Goal: Task Accomplishment & Management: Manage account settings

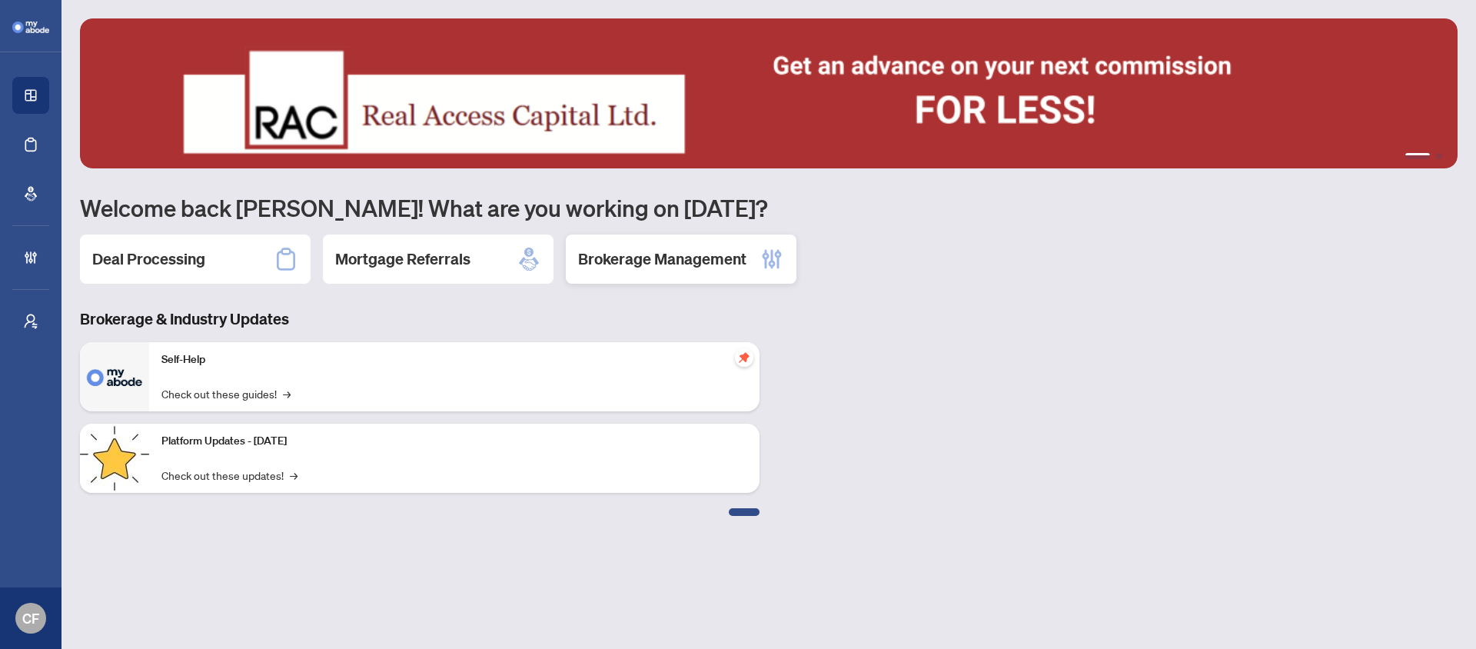
click at [650, 264] on h2 "Brokerage Management" at bounding box center [662, 259] width 168 height 22
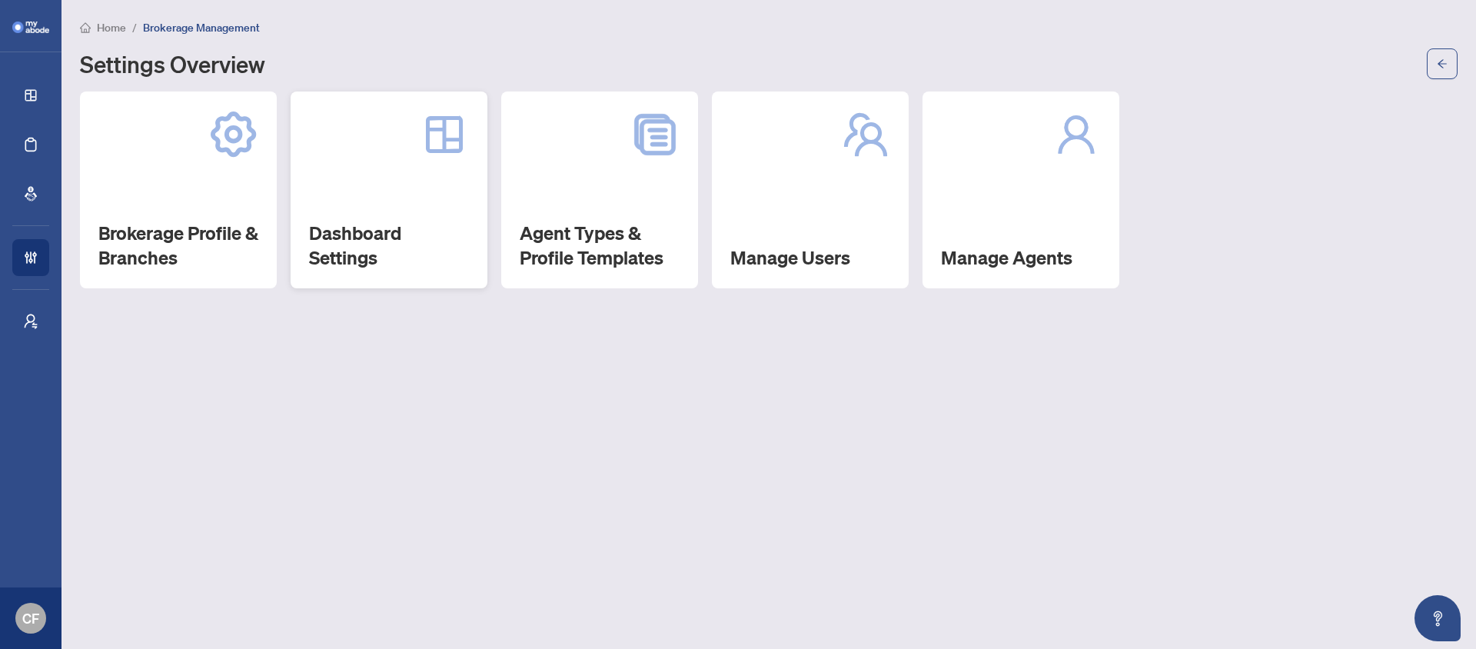
click at [377, 215] on div "Dashboard Settings" at bounding box center [389, 189] width 197 height 197
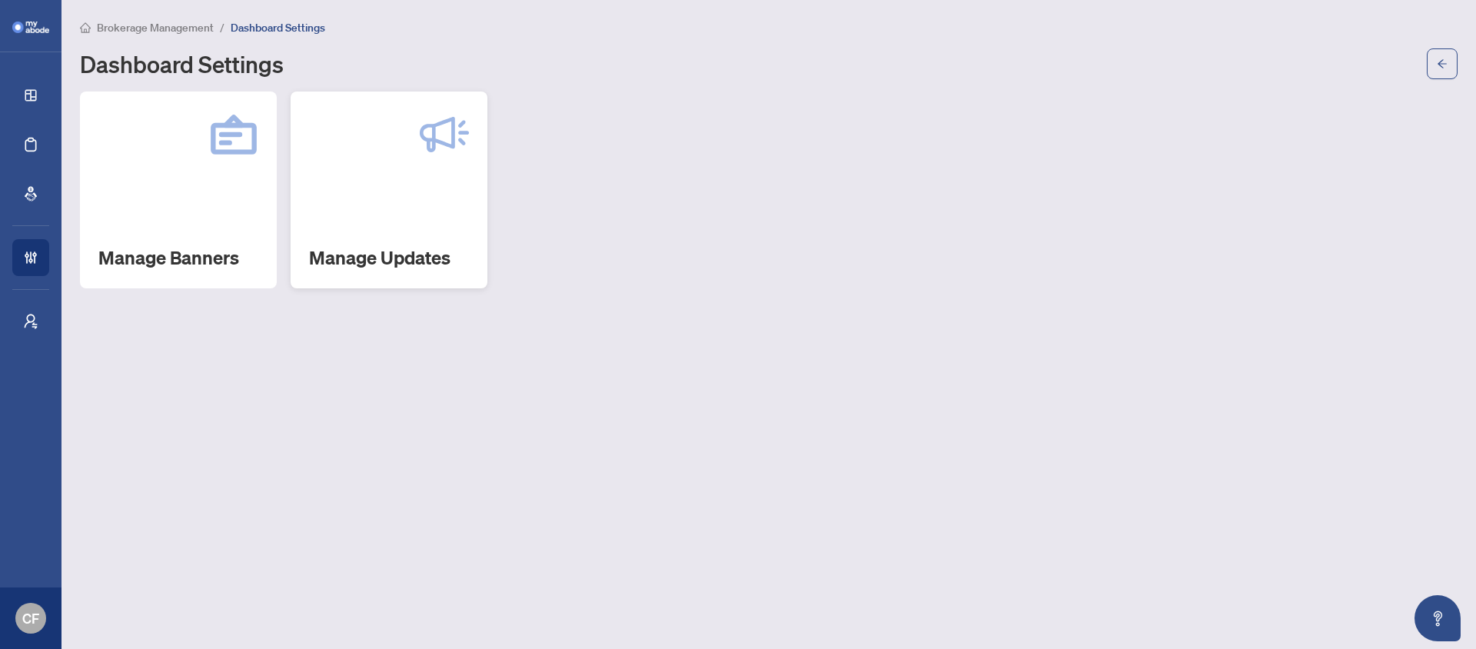
click at [402, 213] on div "Manage Updates" at bounding box center [389, 189] width 197 height 197
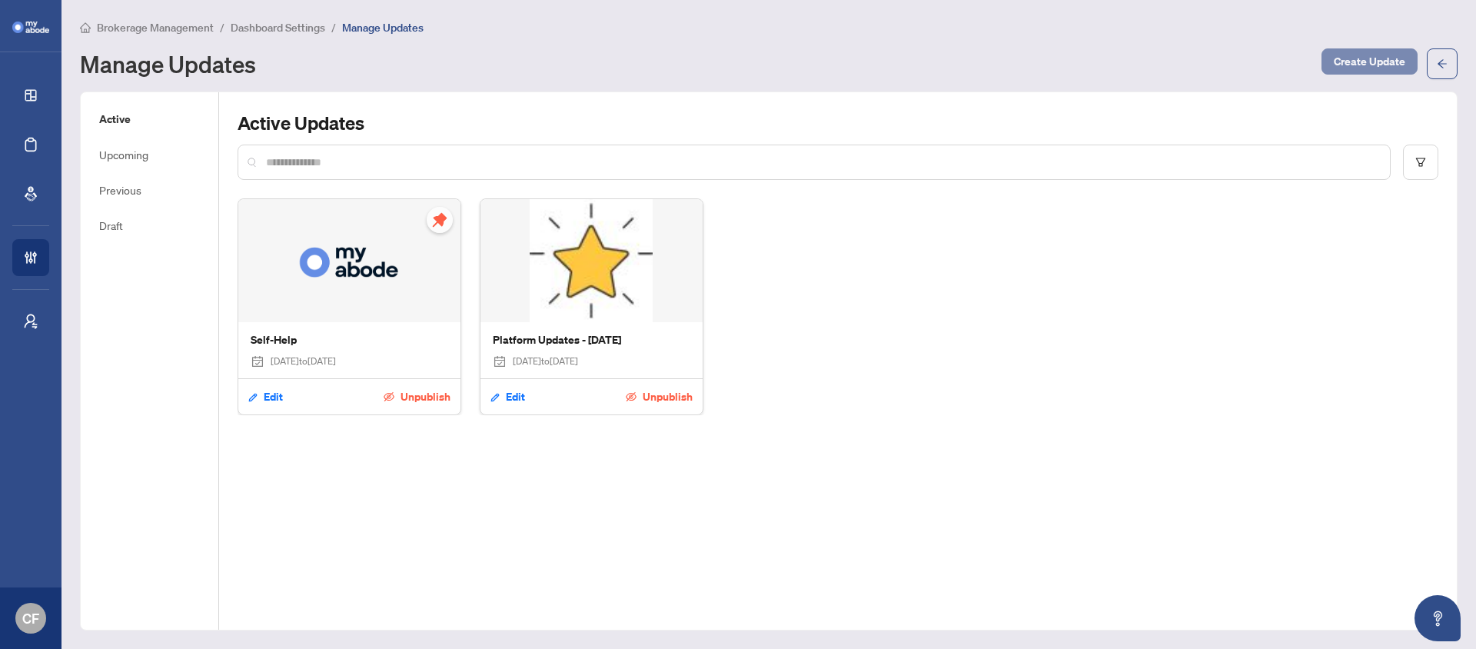
click at [1354, 65] on span "Create Update" at bounding box center [1369, 61] width 71 height 25
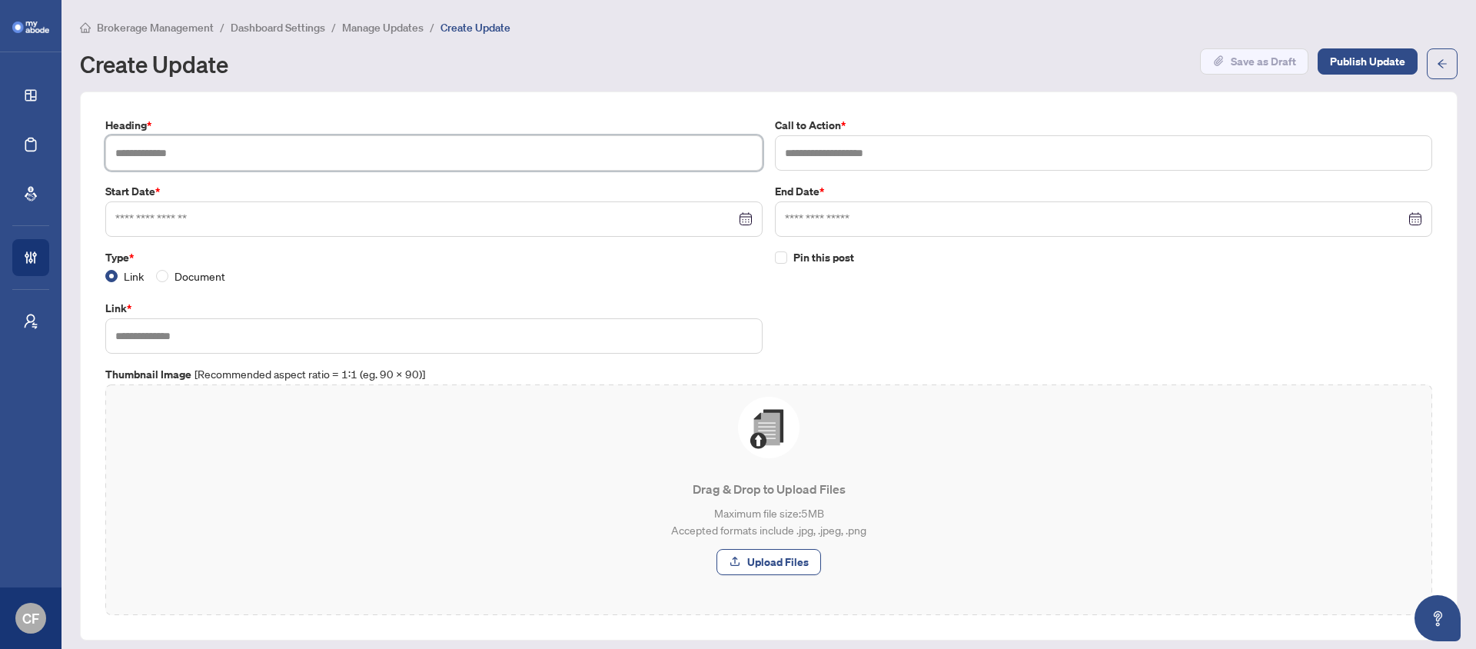
click at [320, 149] on input "text" at bounding box center [433, 152] width 657 height 35
type input "*******"
click at [888, 156] on input "text" at bounding box center [1103, 152] width 657 height 35
type input "****"
click at [357, 211] on input at bounding box center [425, 219] width 620 height 17
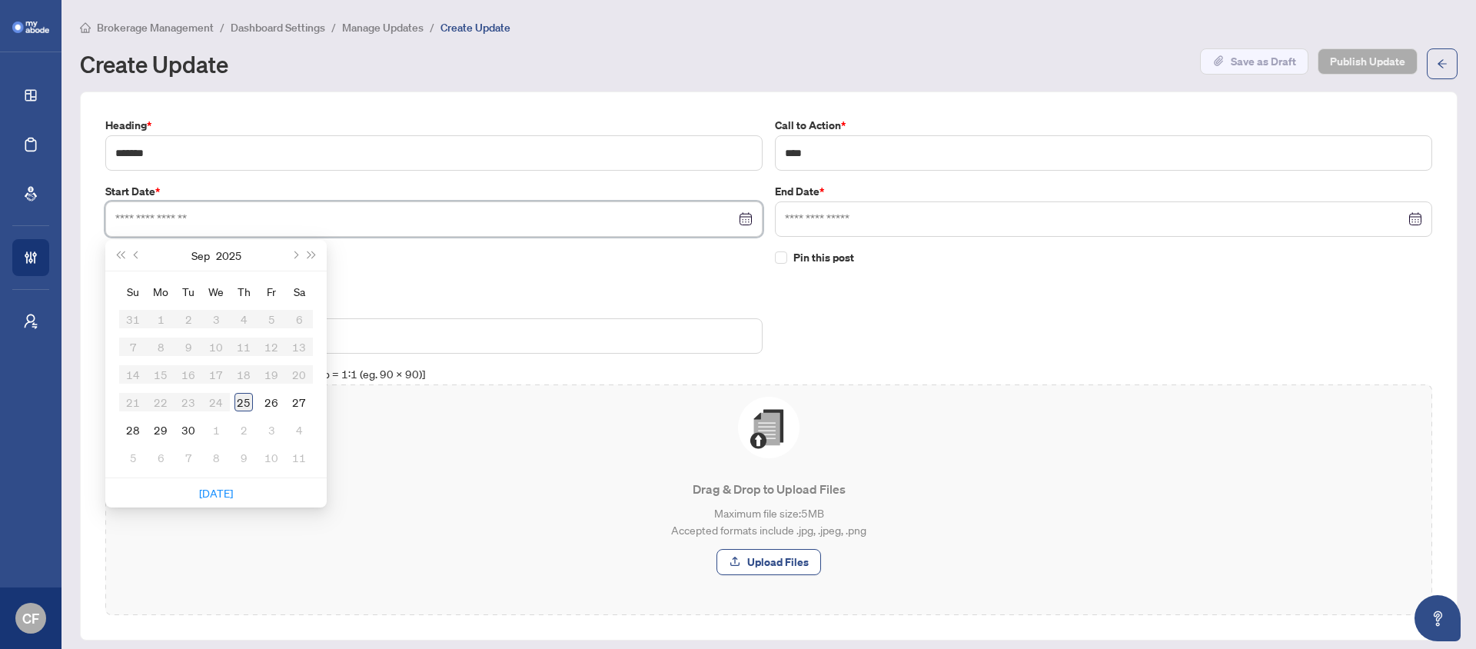
type input "**********"
drag, startPoint x: 242, startPoint y: 397, endPoint x: 579, endPoint y: 258, distance: 364.0
click at [243, 397] on div "25" at bounding box center [243, 402] width 18 height 18
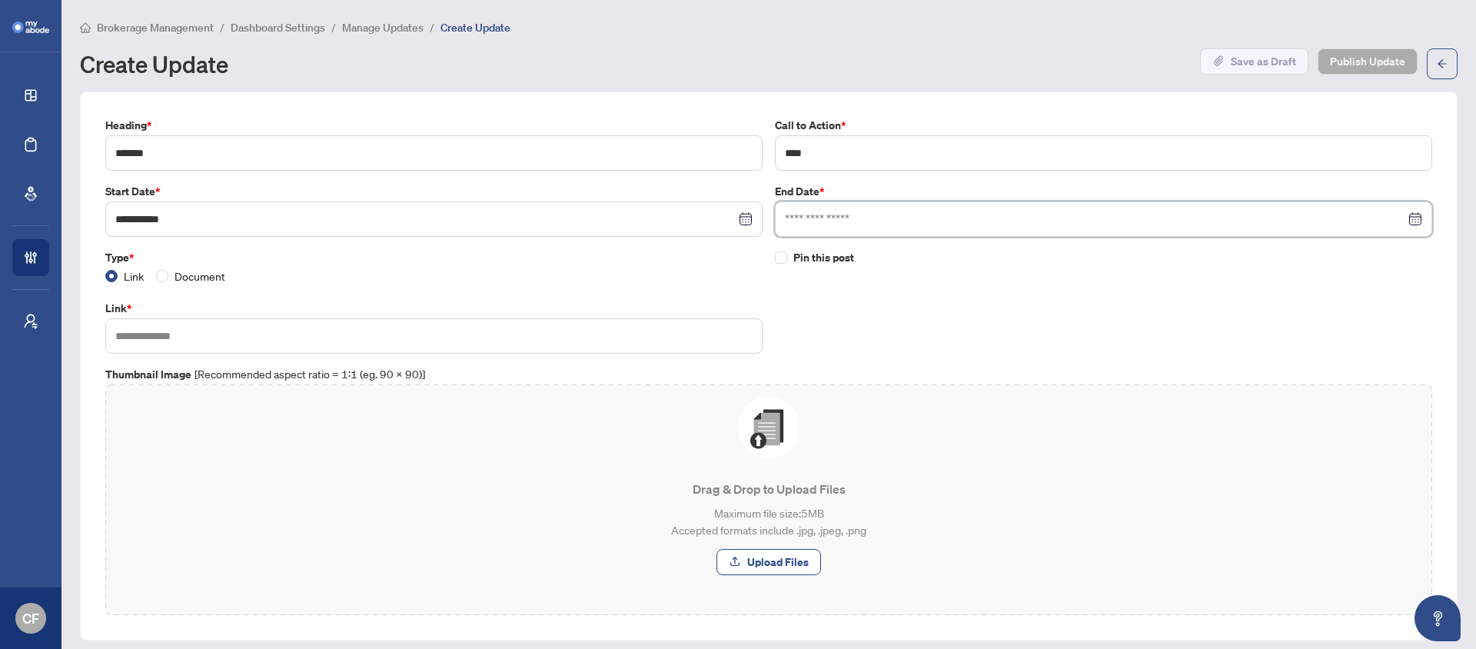
click at [797, 219] on input at bounding box center [1095, 219] width 620 height 17
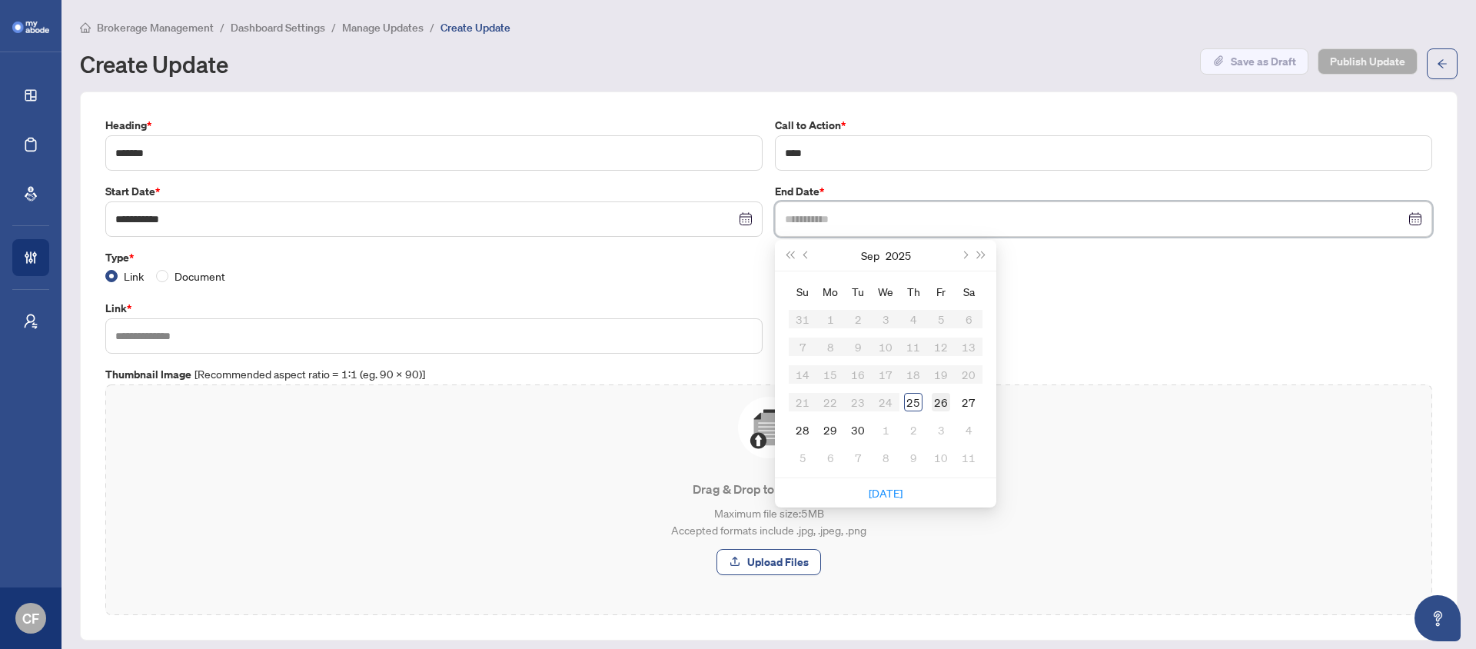
type input "**********"
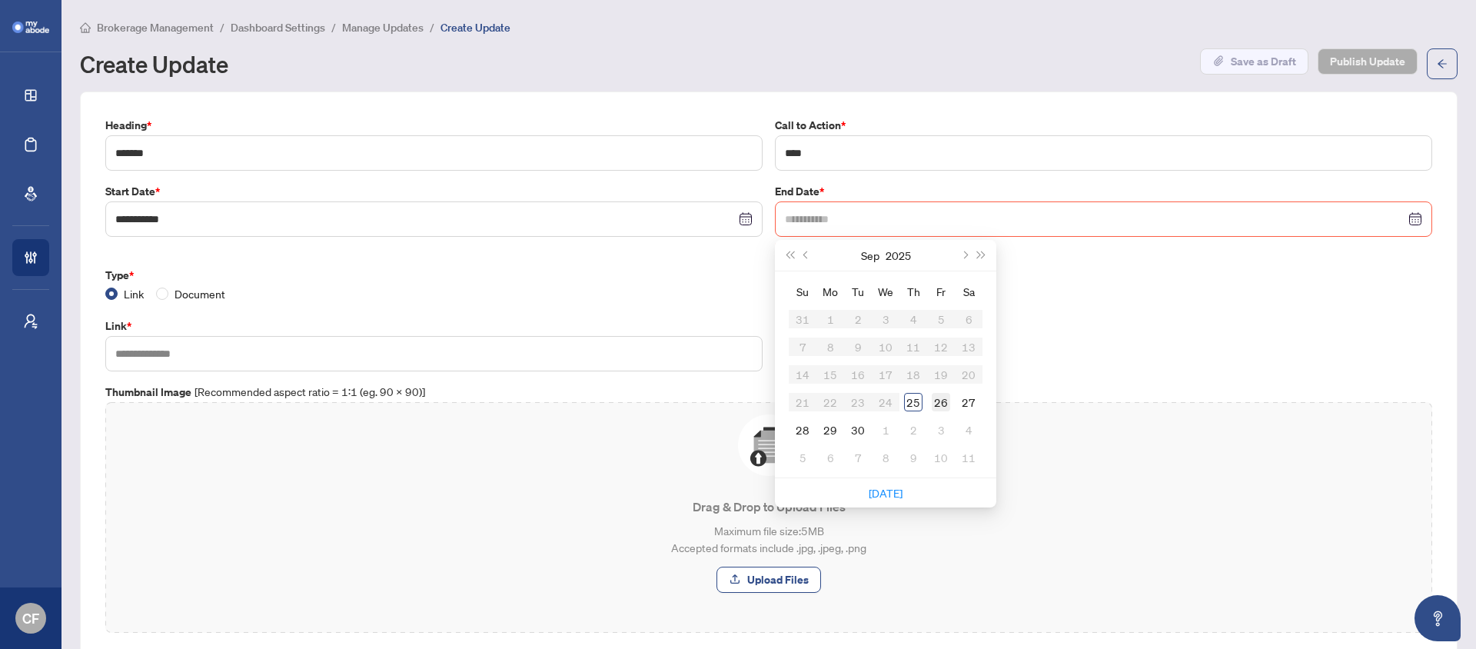
click at [935, 403] on div "26" at bounding box center [941, 402] width 18 height 18
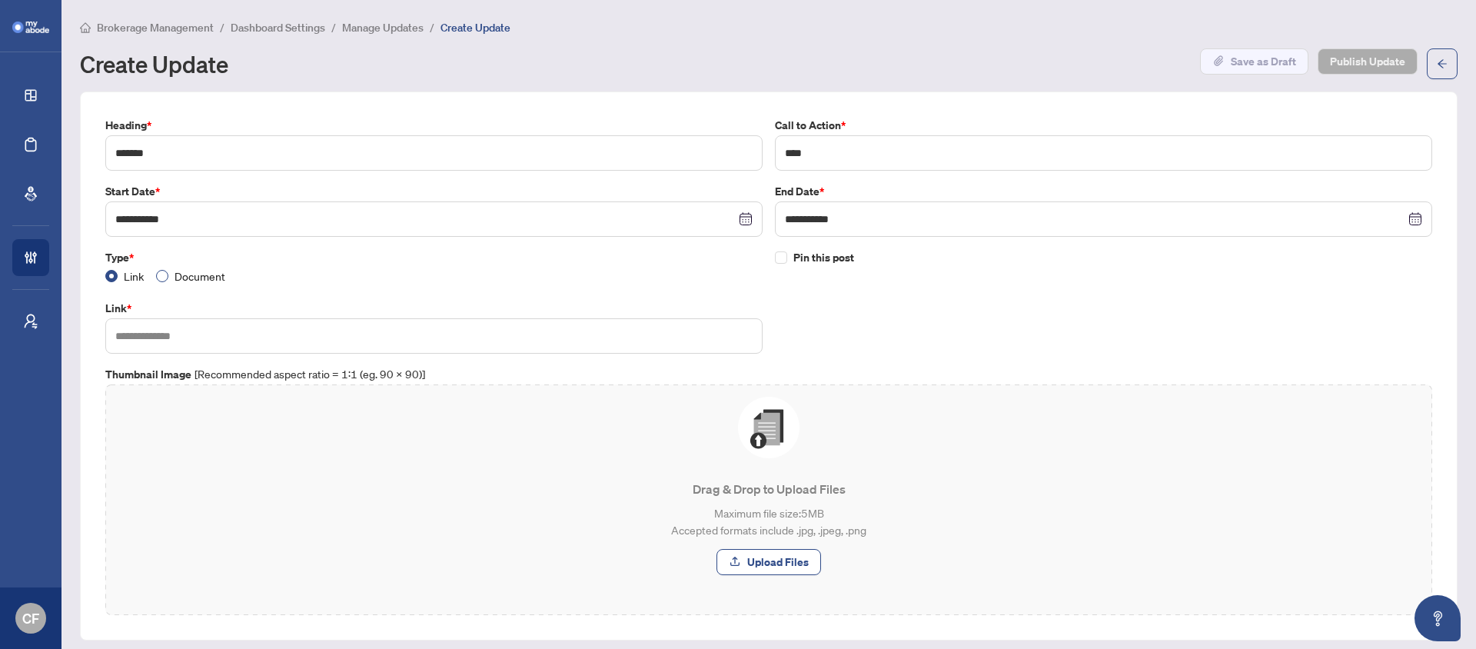
click at [206, 274] on span "Document" at bounding box center [199, 275] width 63 height 17
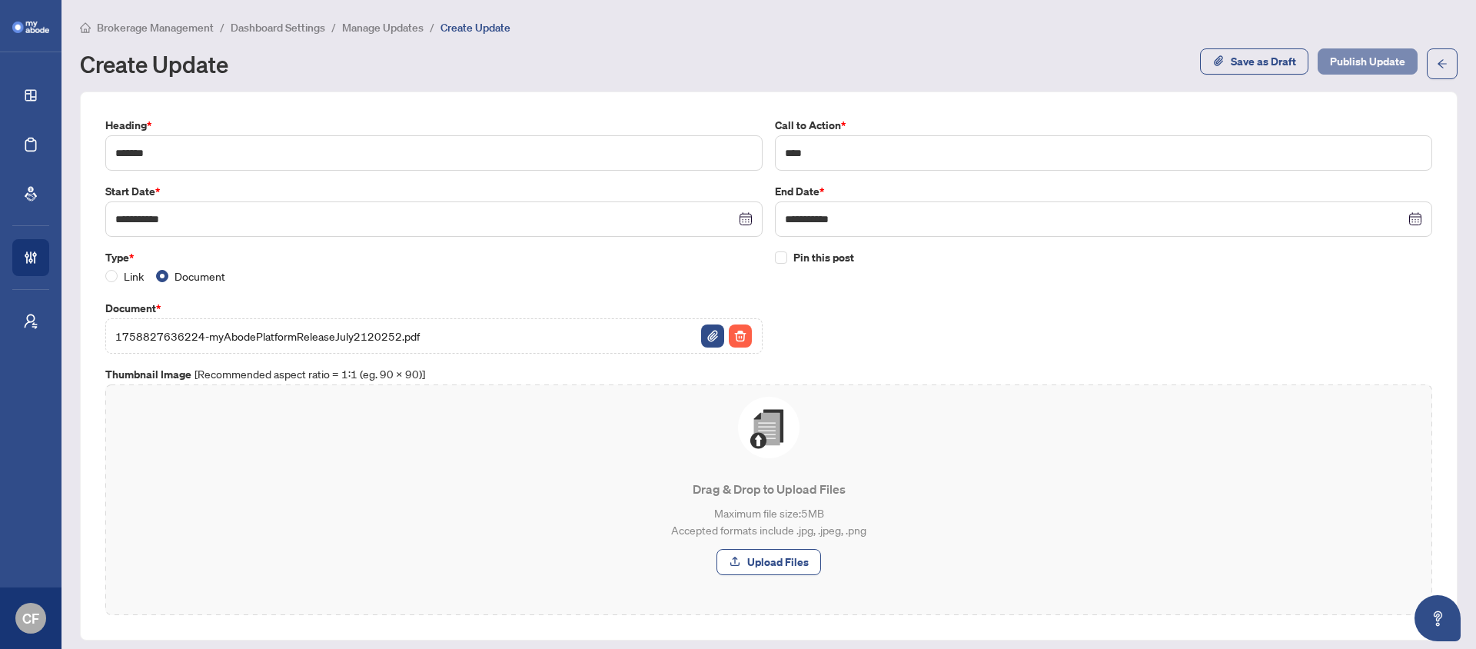
click at [1364, 67] on span "Publish Update" at bounding box center [1367, 61] width 75 height 25
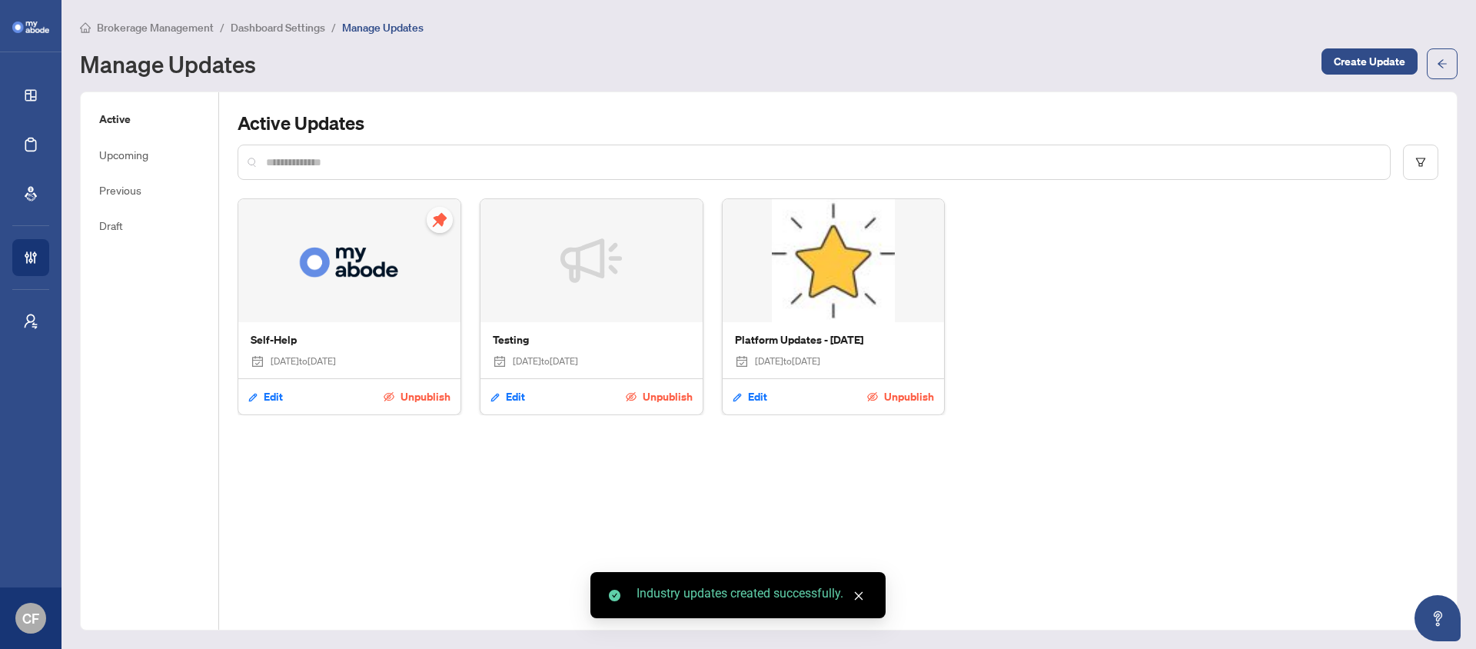
click at [162, 28] on span "Brokerage Management" at bounding box center [155, 28] width 117 height 14
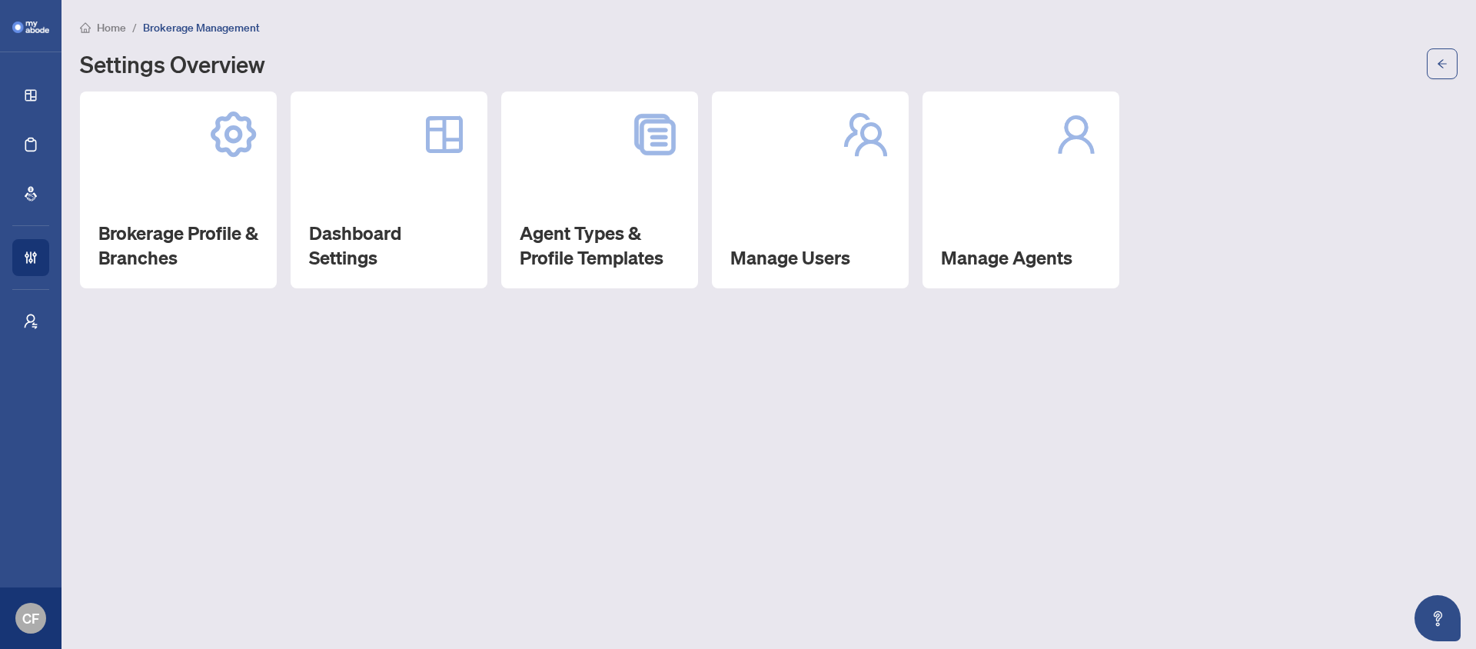
click at [122, 28] on span "Home" at bounding box center [111, 28] width 29 height 14
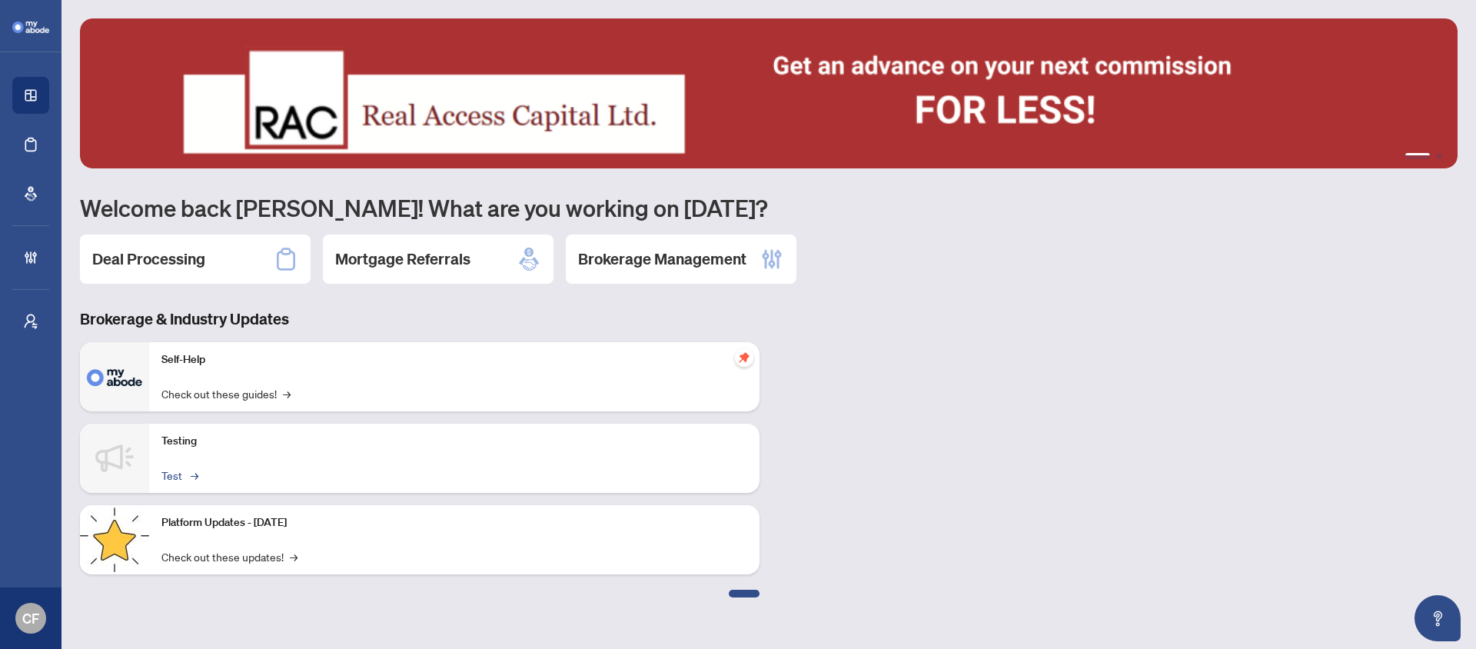
click at [181, 476] on link "Test →" at bounding box center [178, 475] width 35 height 17
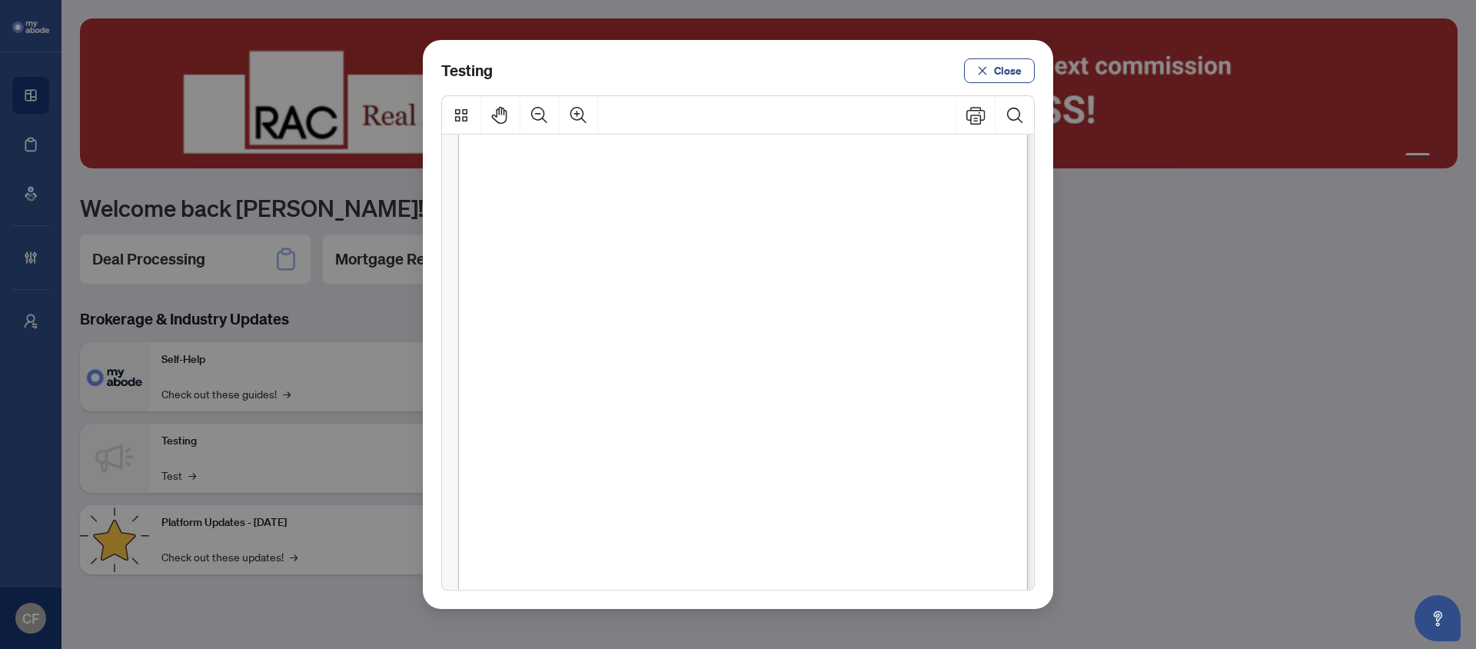
scroll to position [283, 0]
click at [791, 455] on div "Page 1" at bounding box center [800, 341] width 685 height 968
click at [820, 447] on div "Page 1" at bounding box center [800, 341] width 685 height 968
click at [832, 450] on div "Page 1" at bounding box center [800, 341] width 685 height 968
click at [840, 451] on div "Page 1" at bounding box center [800, 341] width 685 height 968
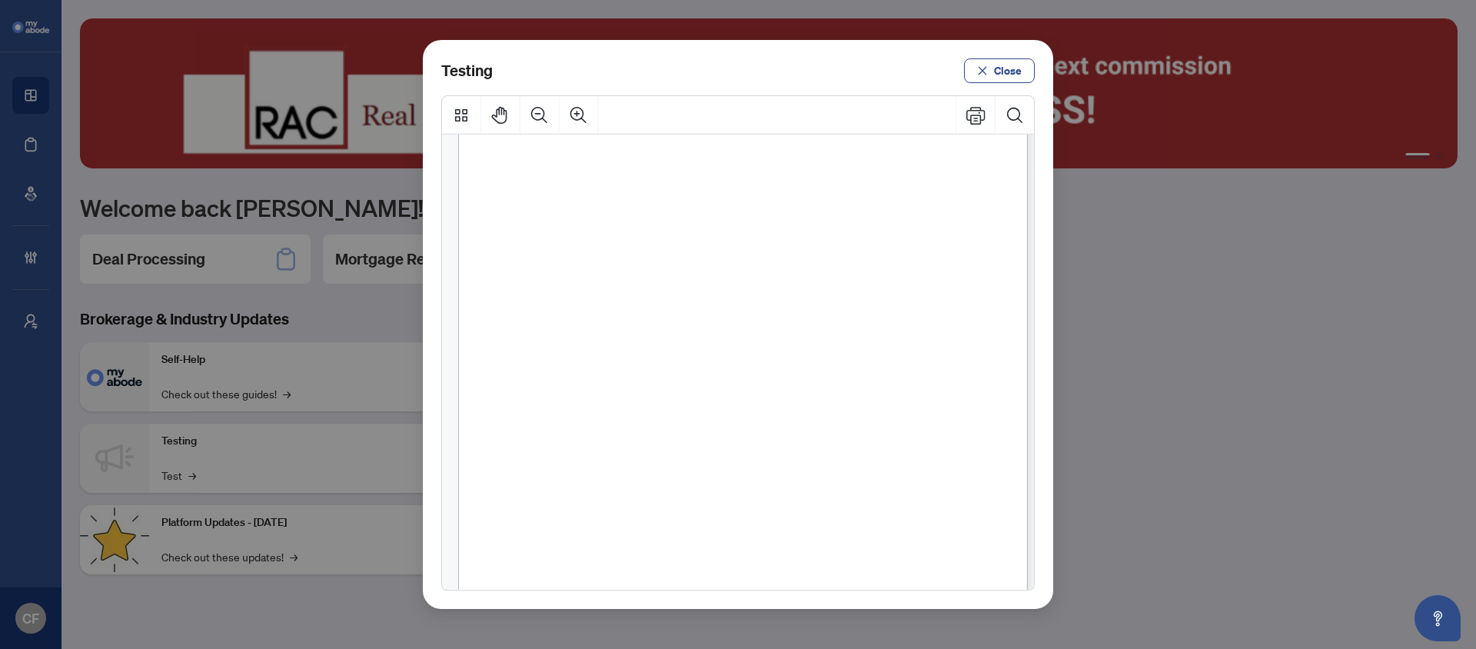
click at [841, 452] on div "Page 1" at bounding box center [800, 341] width 685 height 968
click at [840, 452] on div "Page 1" at bounding box center [800, 341] width 685 height 968
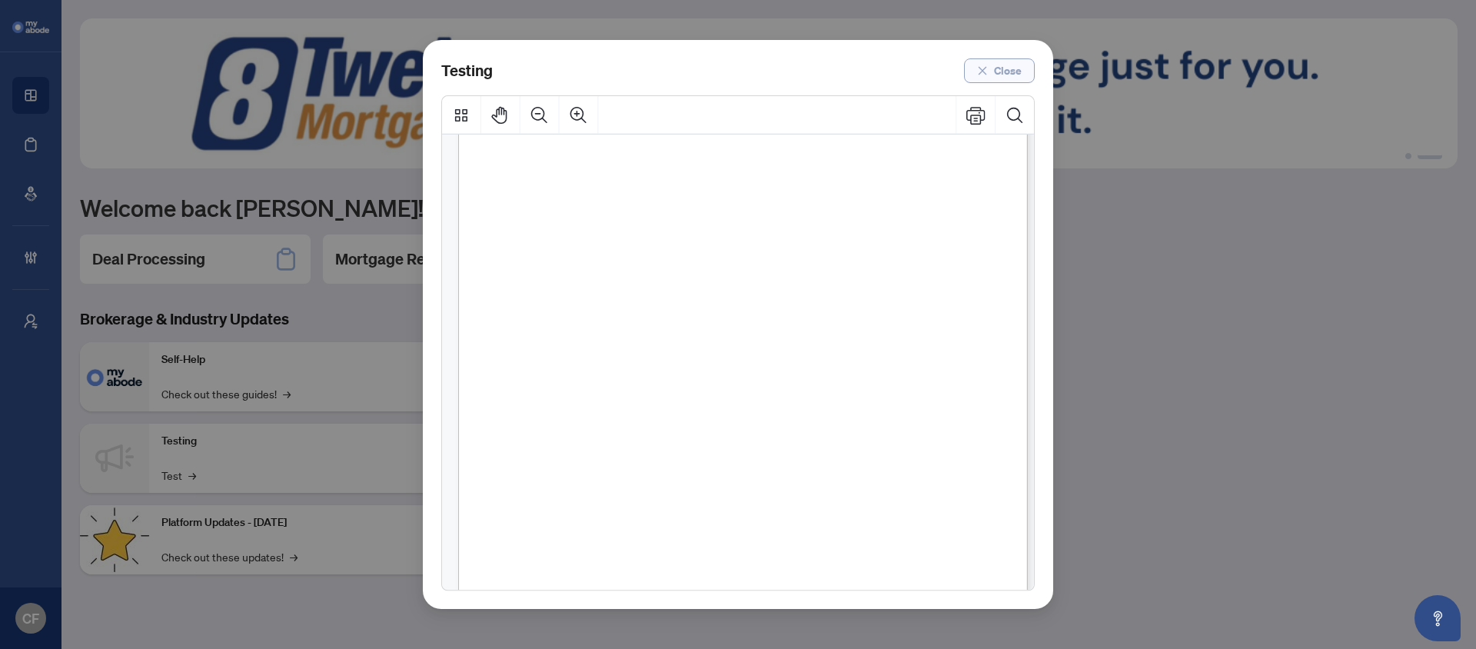
click at [1006, 73] on span "Close" at bounding box center [1008, 70] width 28 height 25
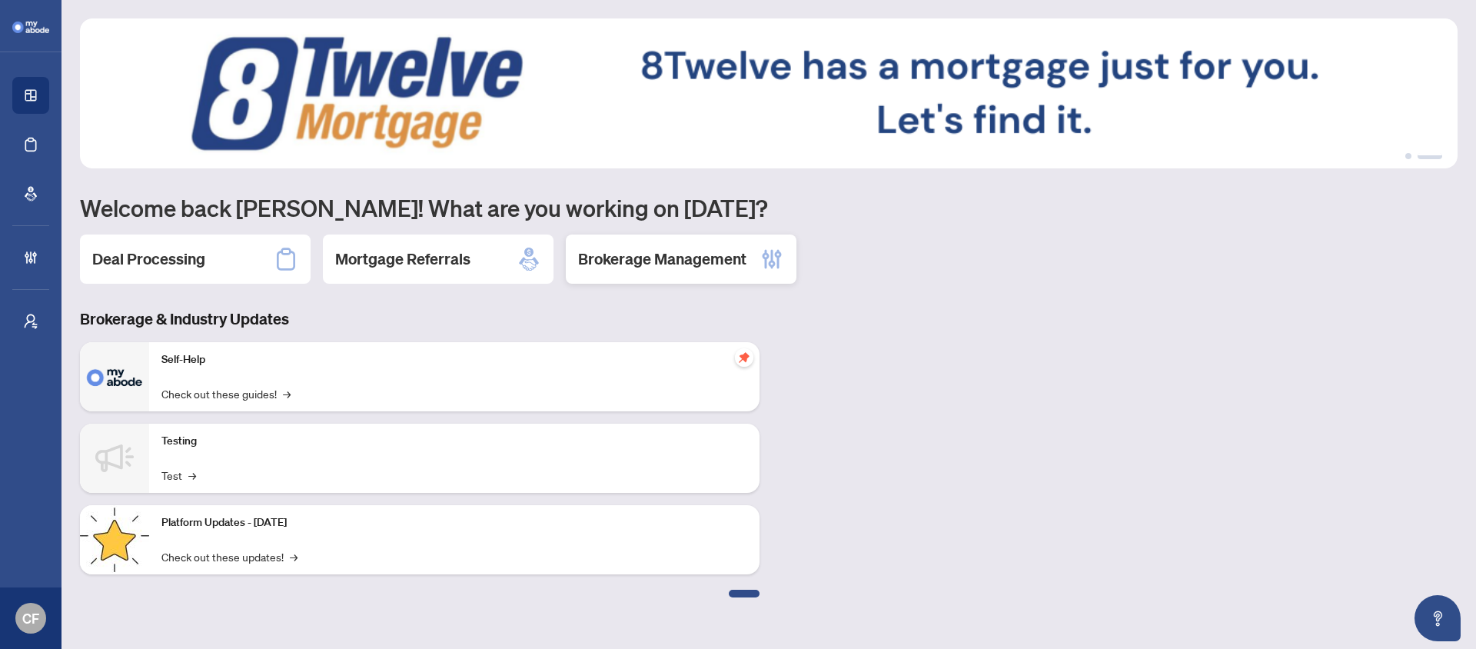
click at [654, 271] on div "Brokerage Management" at bounding box center [681, 258] width 231 height 49
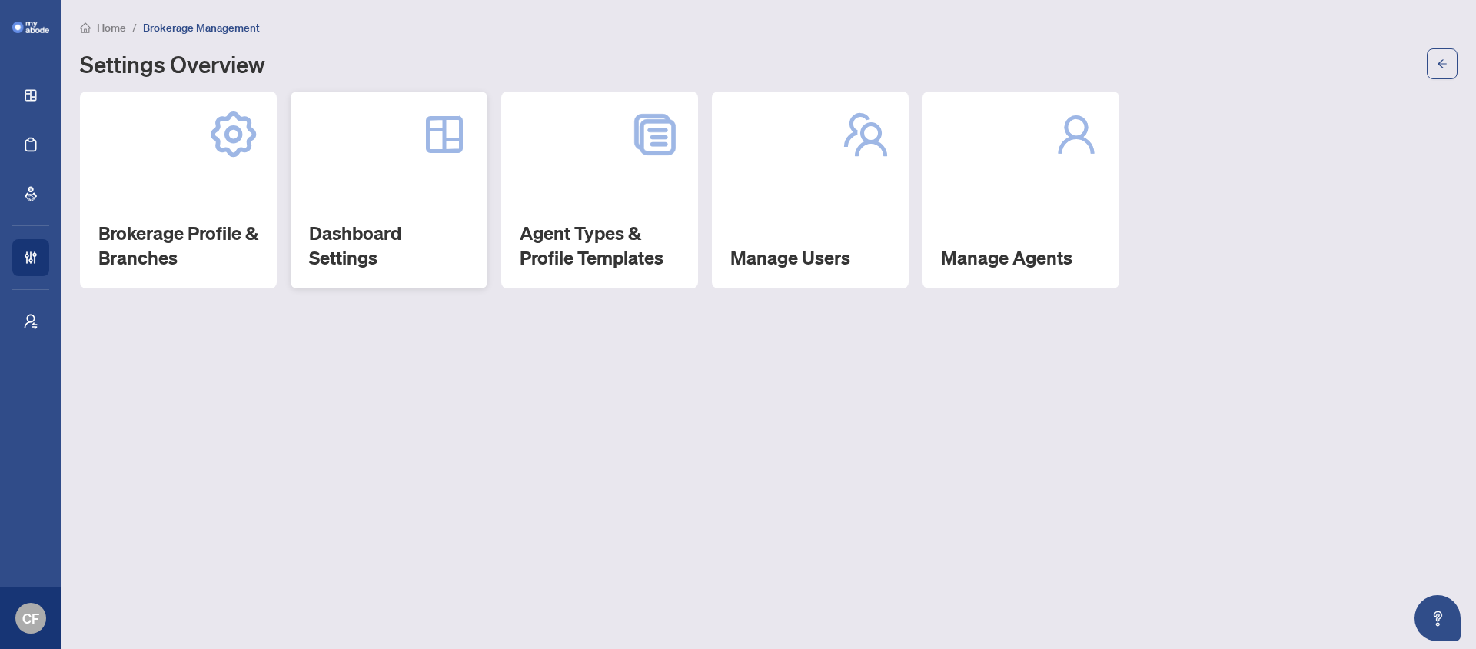
click at [354, 188] on div "Dashboard Settings" at bounding box center [389, 189] width 197 height 197
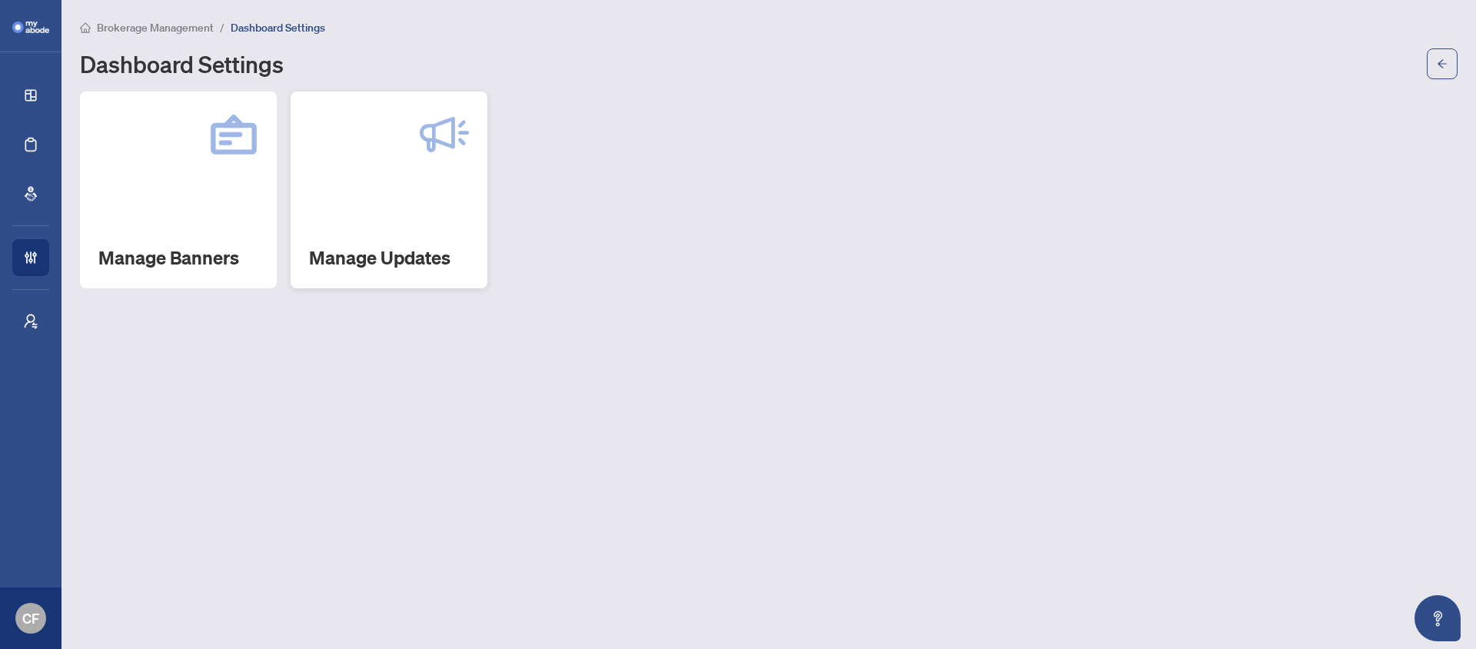
click at [368, 251] on h2 "Manage Updates" at bounding box center [389, 257] width 160 height 25
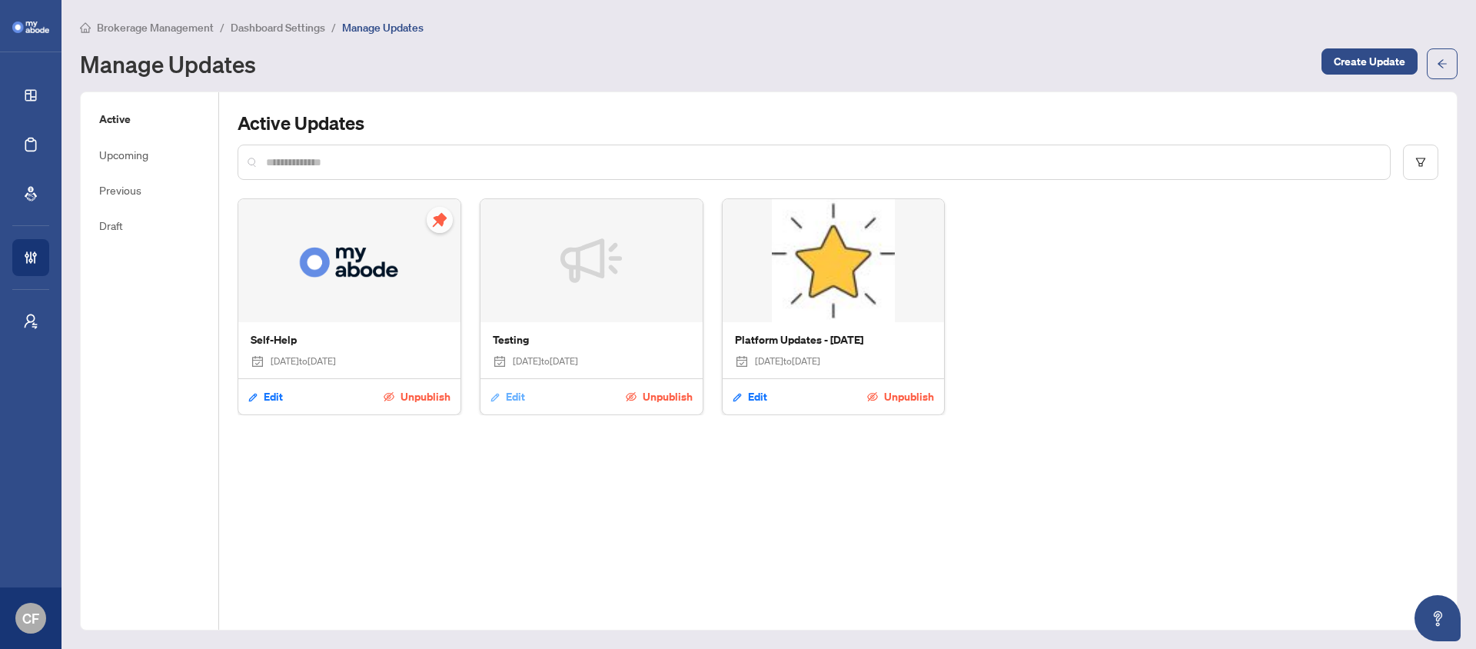
click at [522, 394] on span "Edit" at bounding box center [515, 396] width 19 height 25
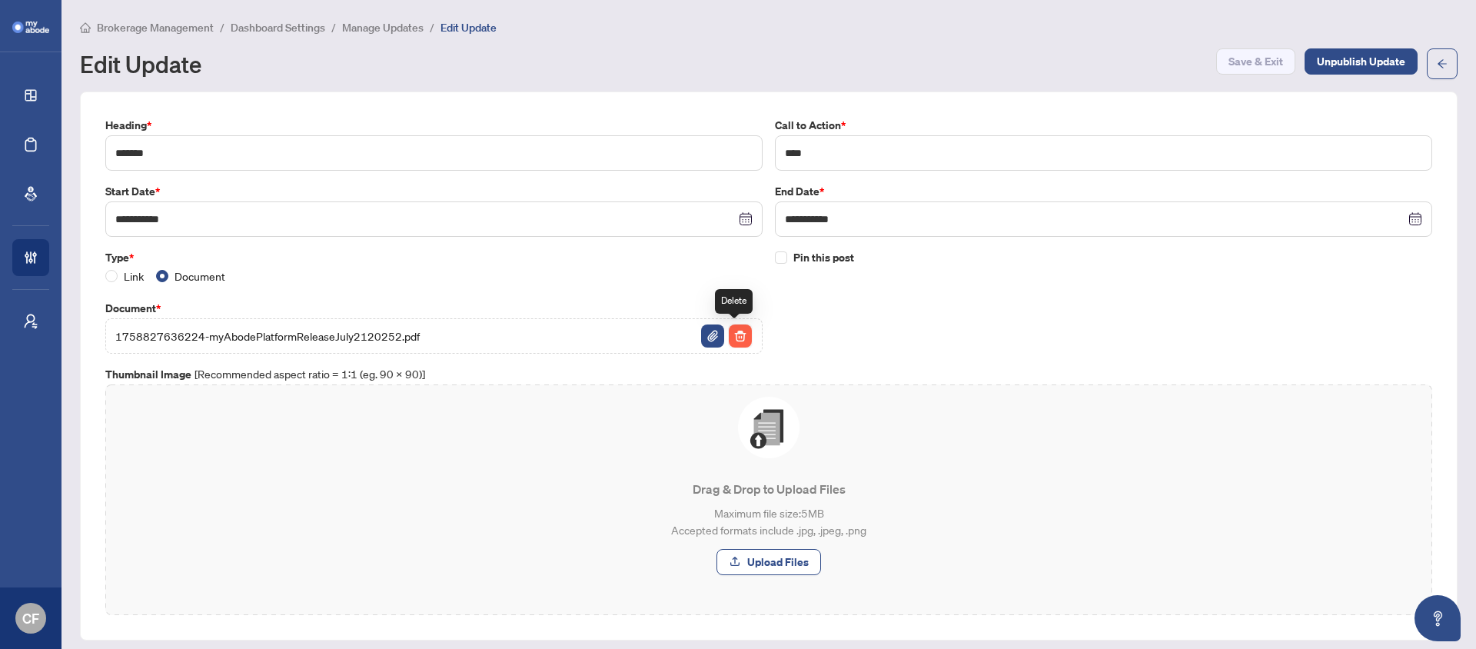
click at [736, 329] on img "button" at bounding box center [740, 335] width 23 height 23
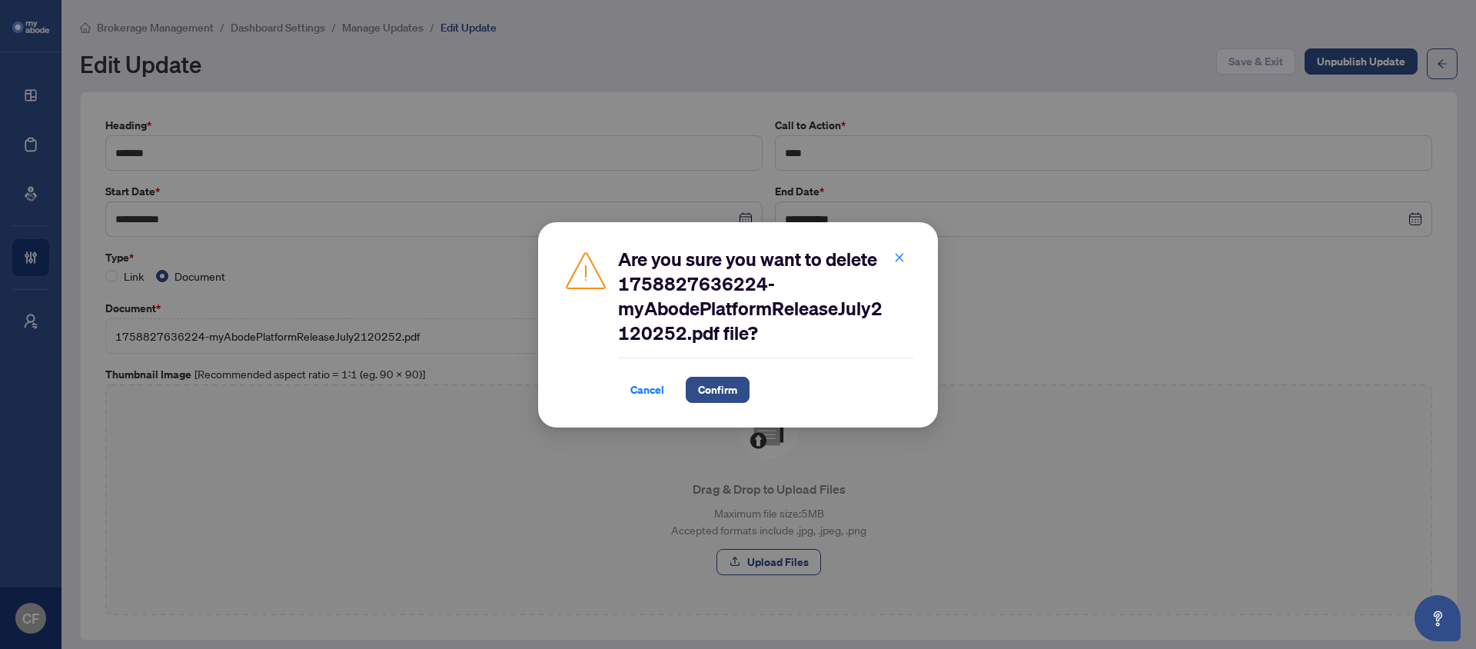
drag, startPoint x: 736, startPoint y: 394, endPoint x: 773, endPoint y: 361, distance: 49.6
click at [736, 394] on span "Confirm" at bounding box center [717, 389] width 39 height 25
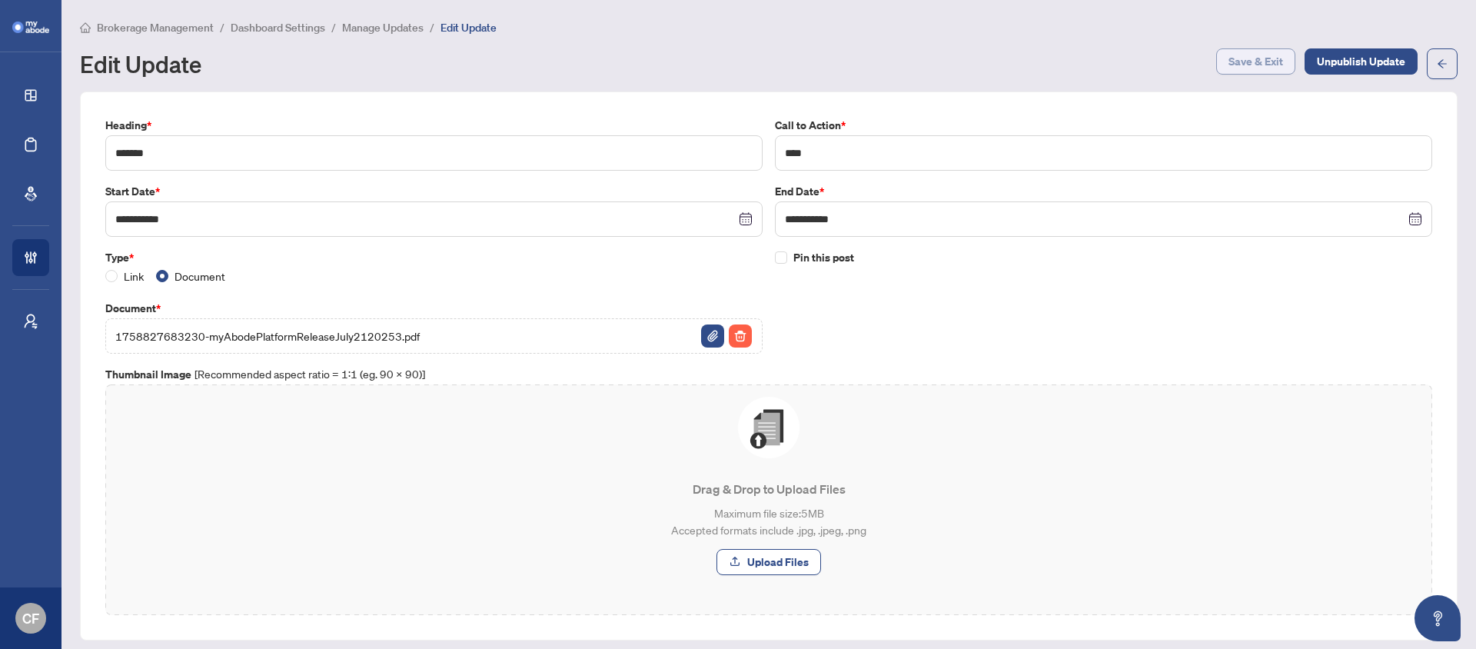
click at [1234, 59] on span "Save & Exit" at bounding box center [1255, 61] width 55 height 25
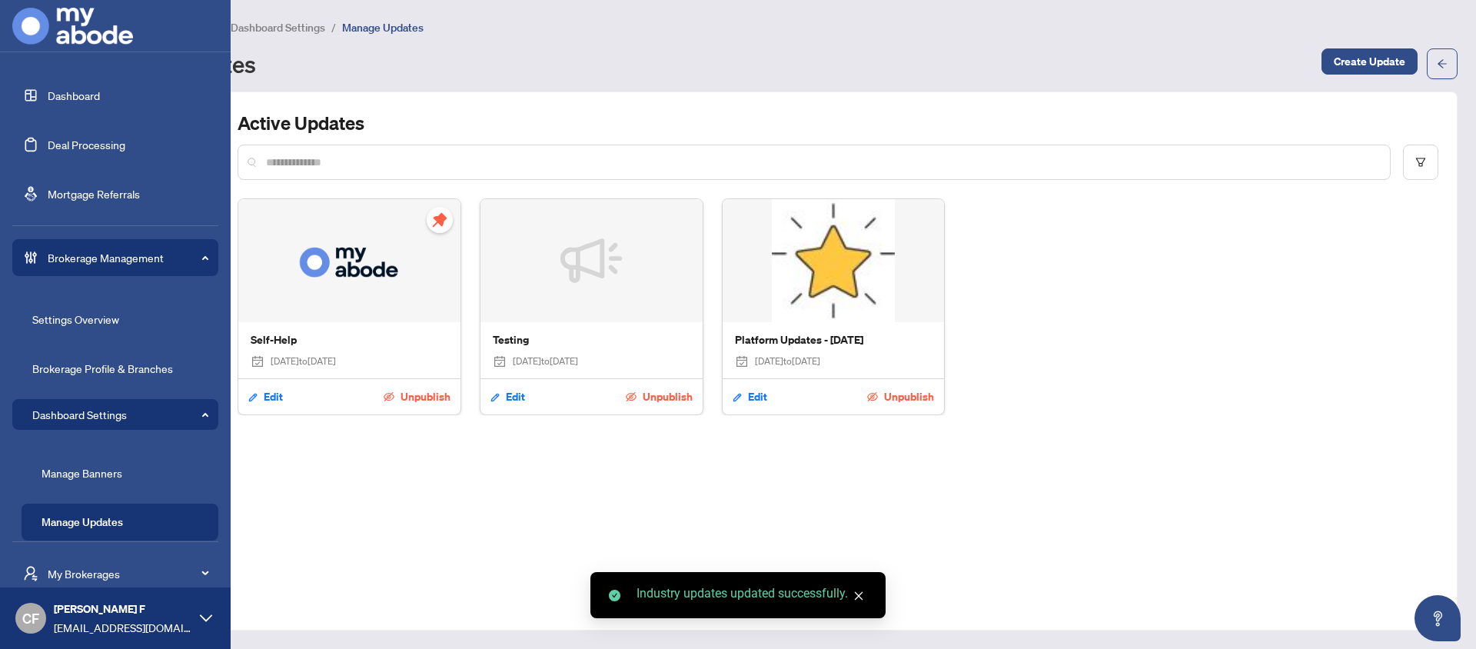
click at [59, 98] on link "Dashboard" at bounding box center [74, 95] width 52 height 14
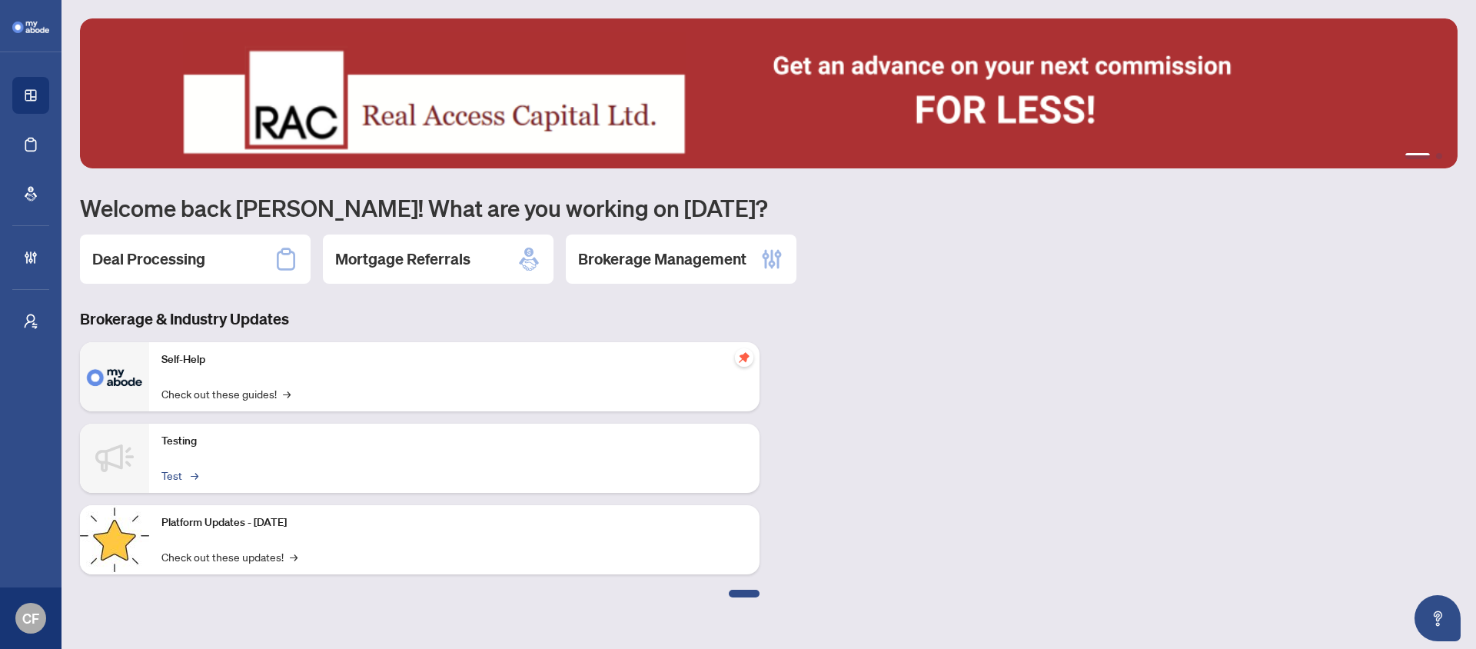
click at [183, 477] on link "Test →" at bounding box center [178, 475] width 35 height 17
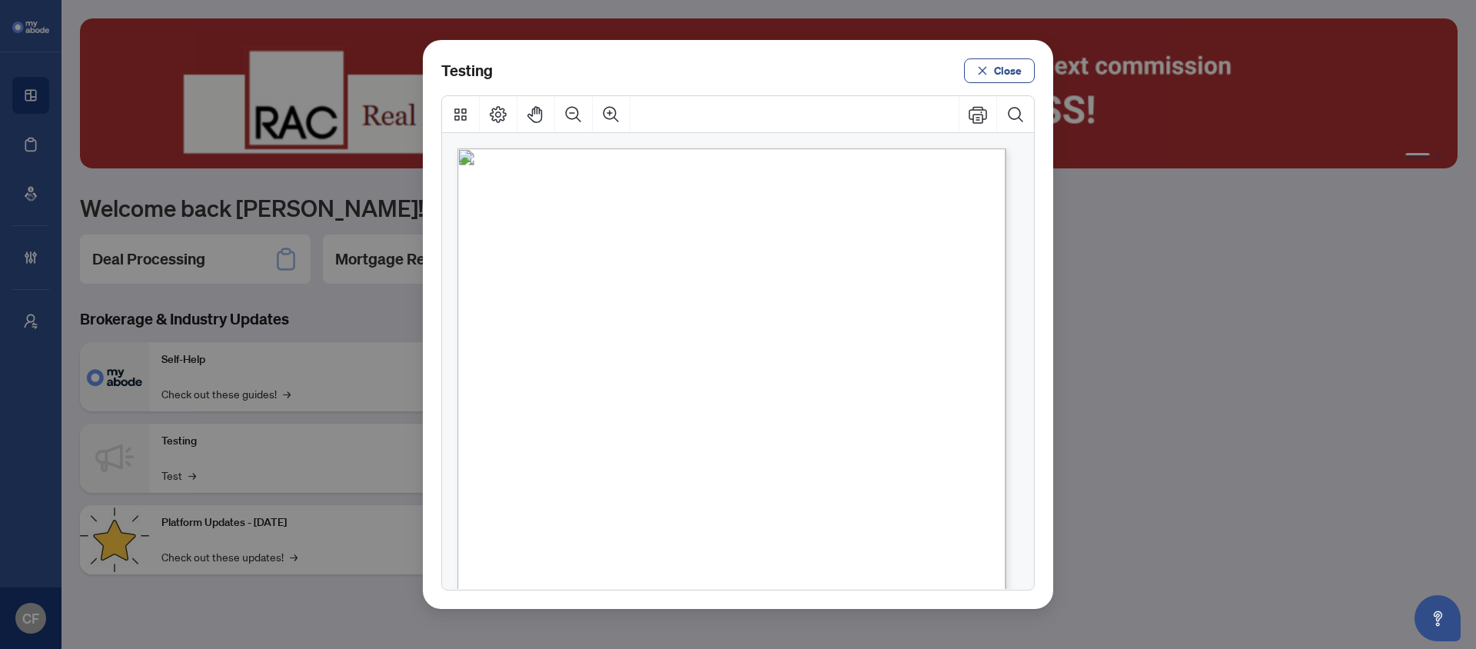
scroll to position [351, 0]
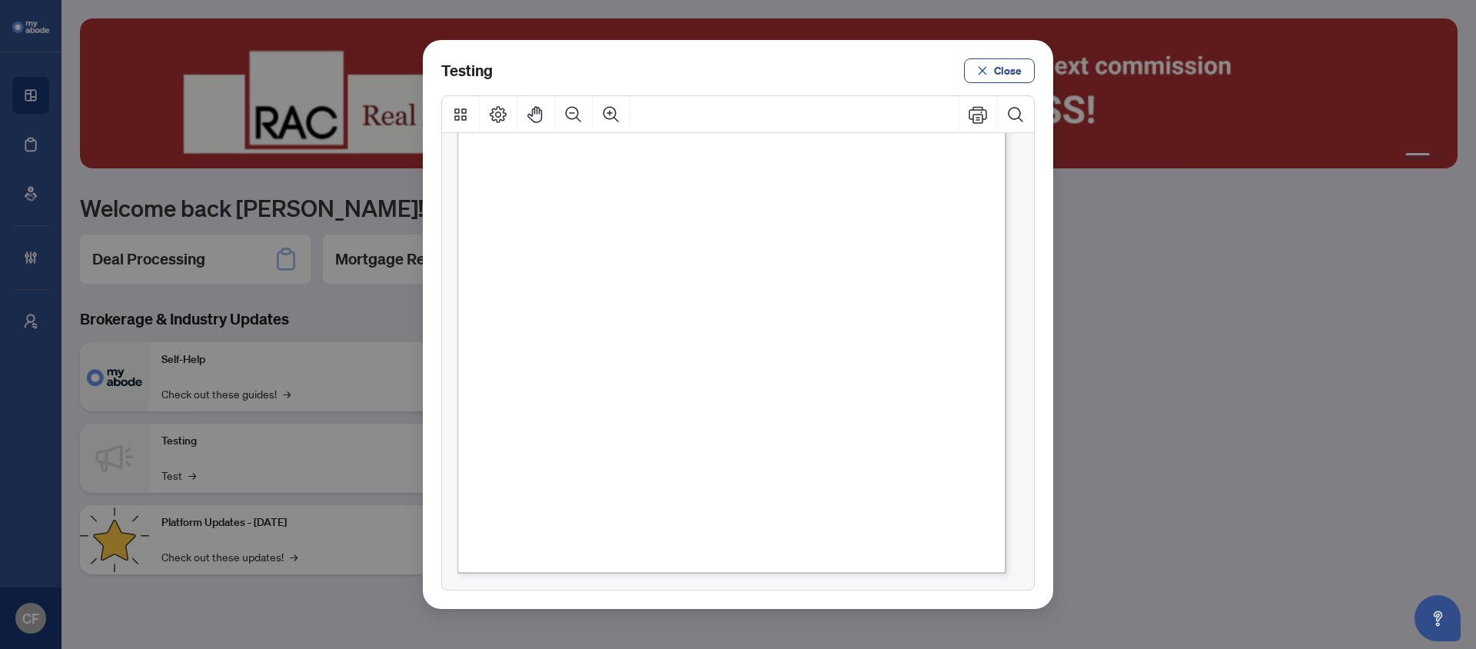
click at [689, 370] on span "[DATE] 10:00am - 11:00am" at bounding box center [660, 367] width 265 height 19
click at [1015, 69] on span "Close" at bounding box center [1008, 70] width 28 height 25
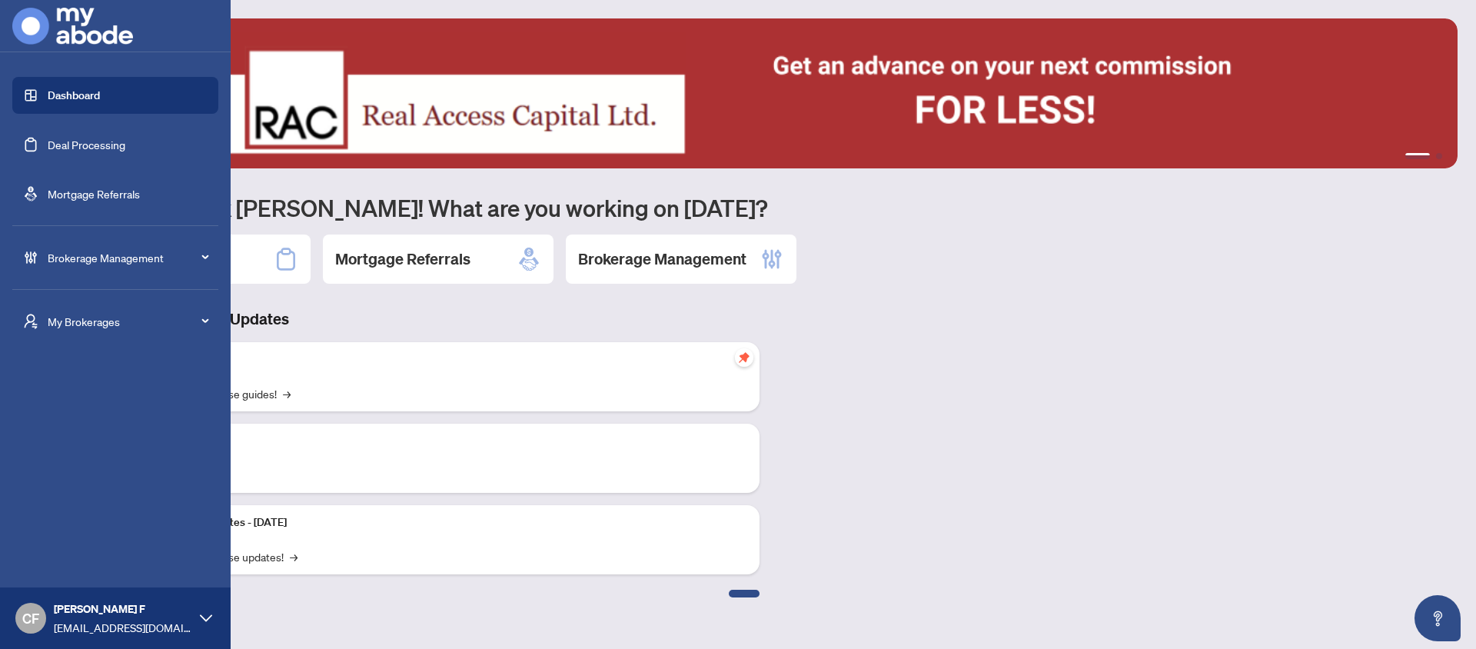
click at [66, 326] on span "My Brokerages" at bounding box center [128, 321] width 160 height 17
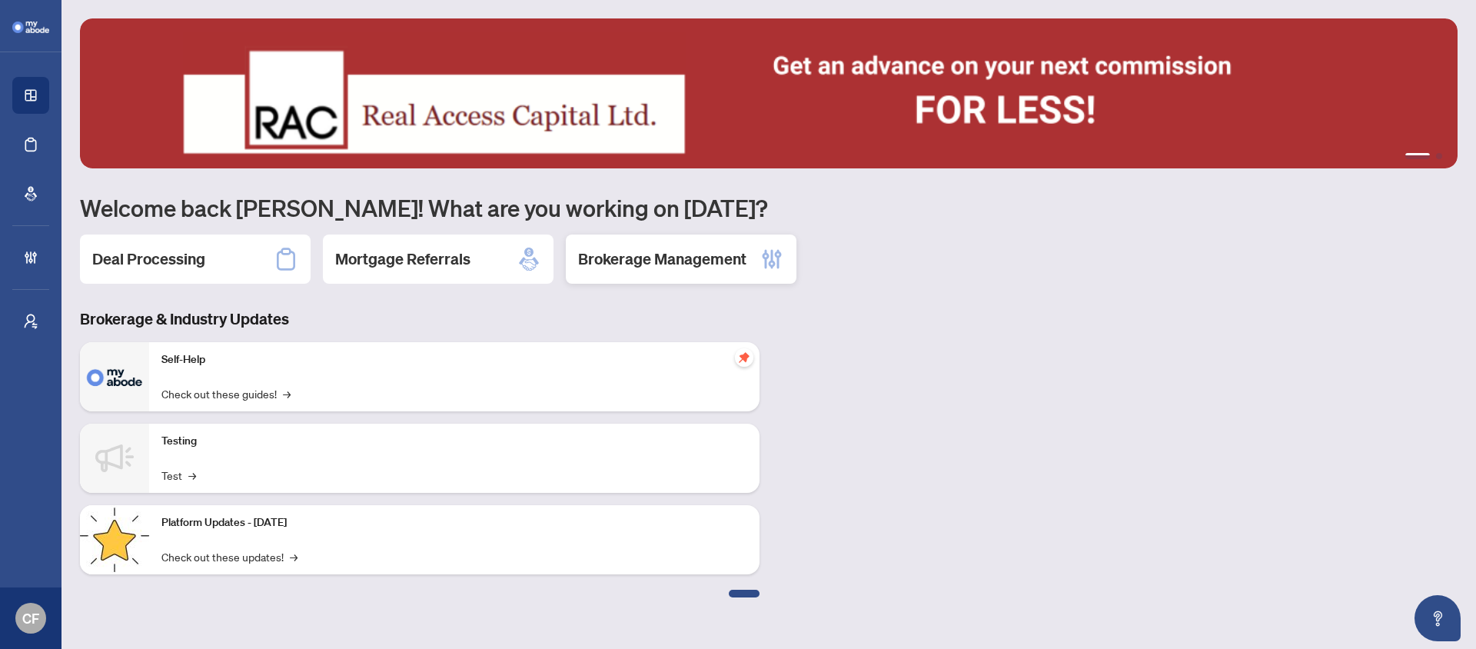
click at [721, 263] on h2 "Brokerage Management" at bounding box center [662, 259] width 168 height 22
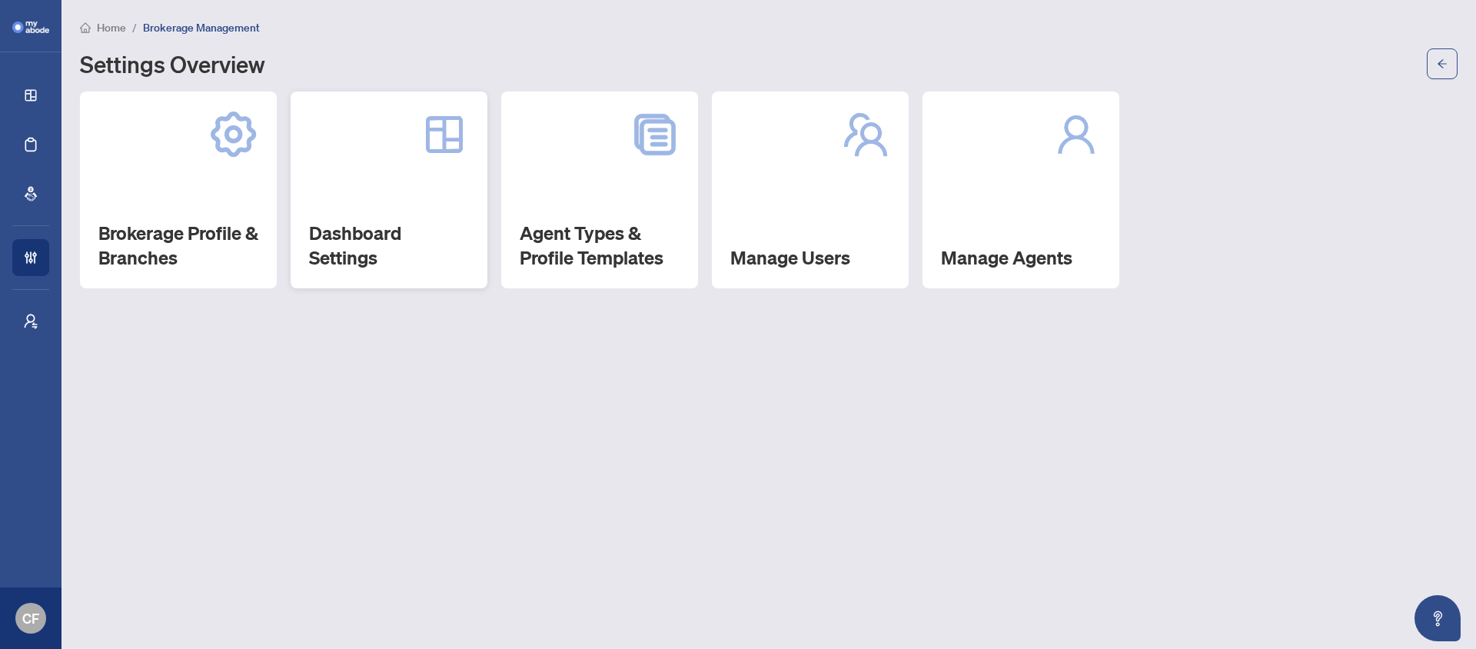
click at [351, 193] on div "Dashboard Settings" at bounding box center [389, 189] width 197 height 197
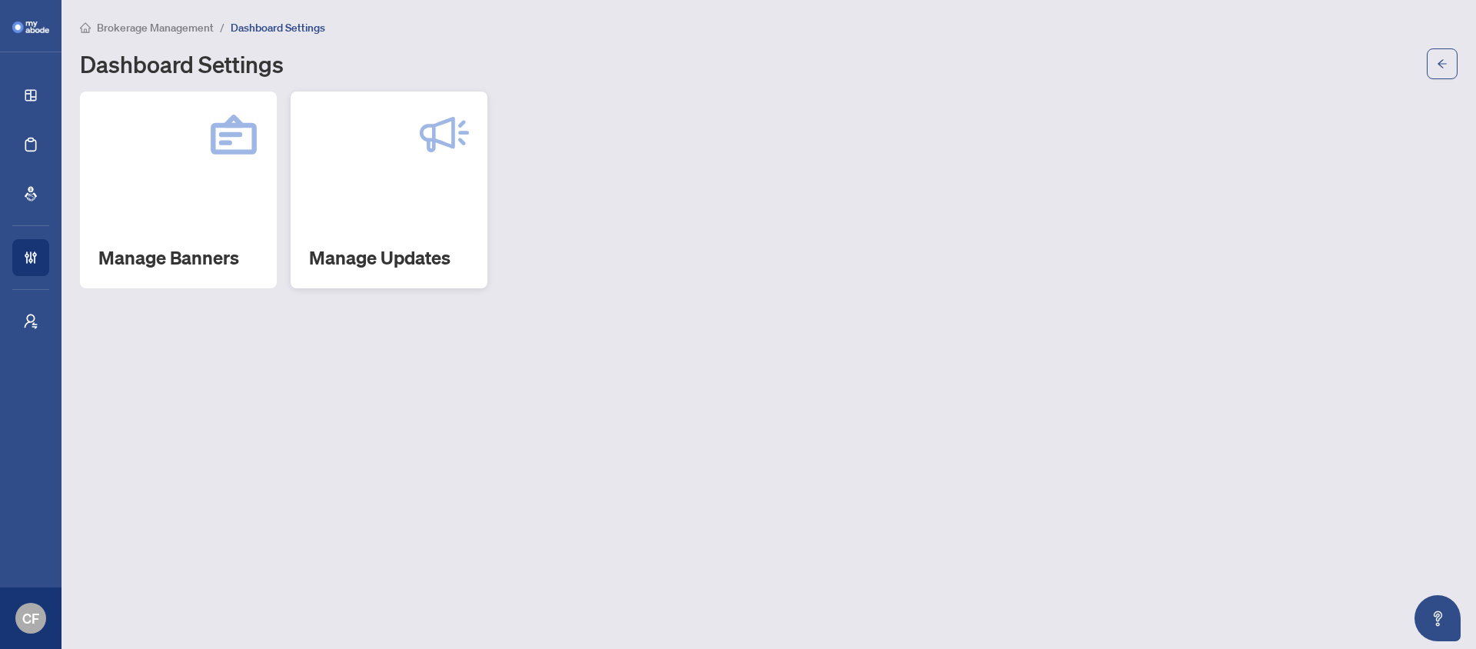
click at [351, 212] on div "Manage Updates" at bounding box center [389, 189] width 197 height 197
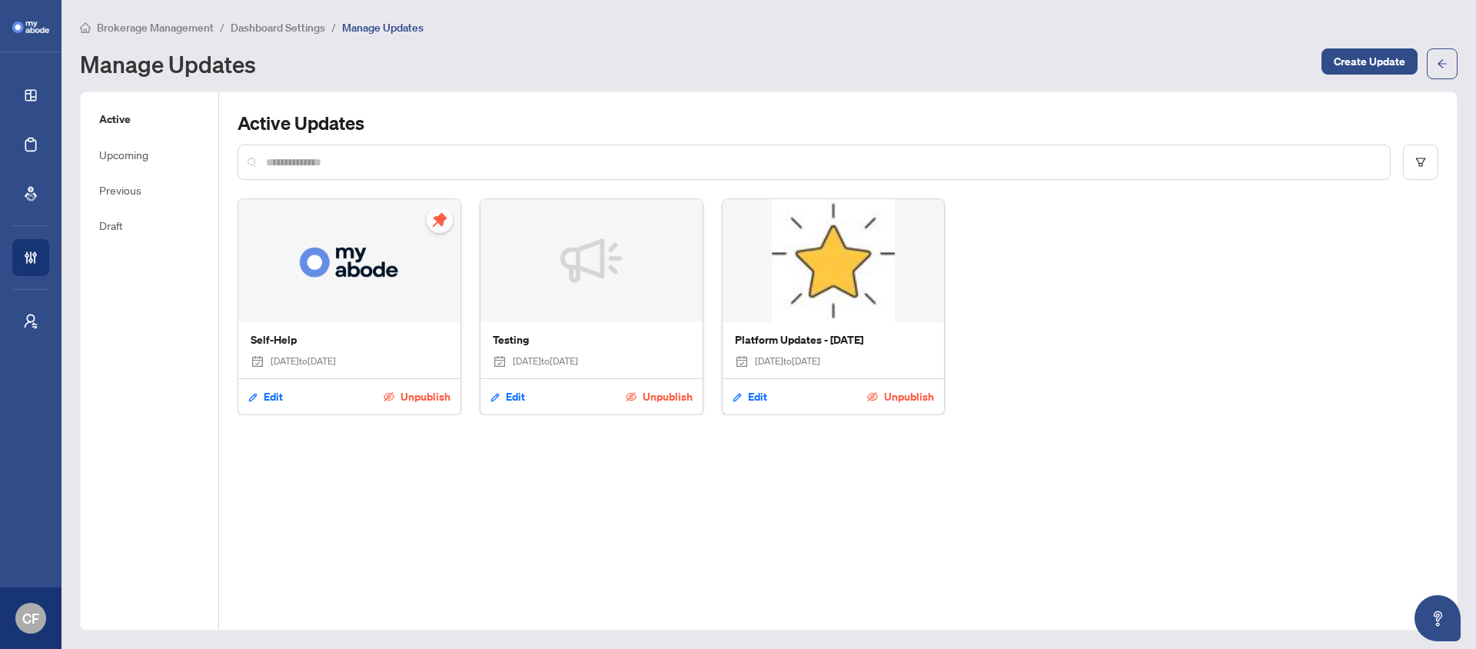
click at [670, 396] on span "Unpublish" at bounding box center [668, 396] width 50 height 25
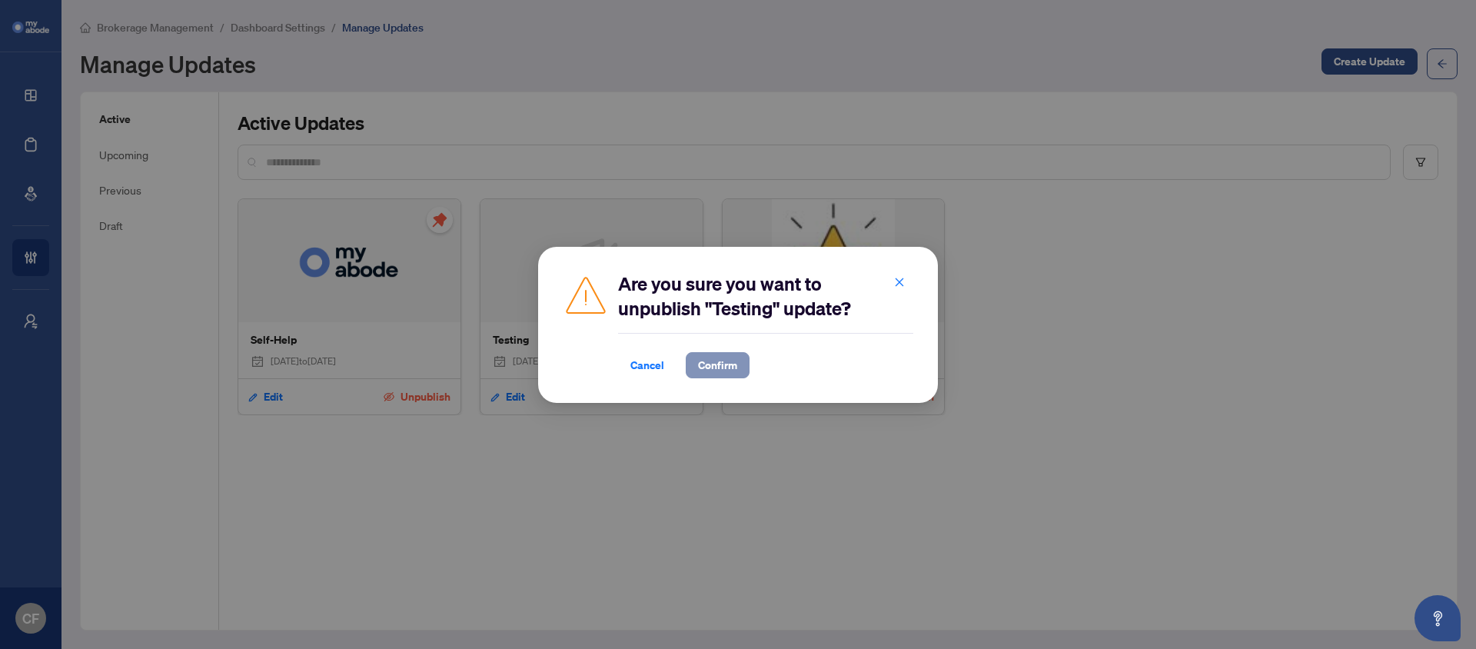
click at [731, 374] on span "Confirm" at bounding box center [717, 365] width 39 height 25
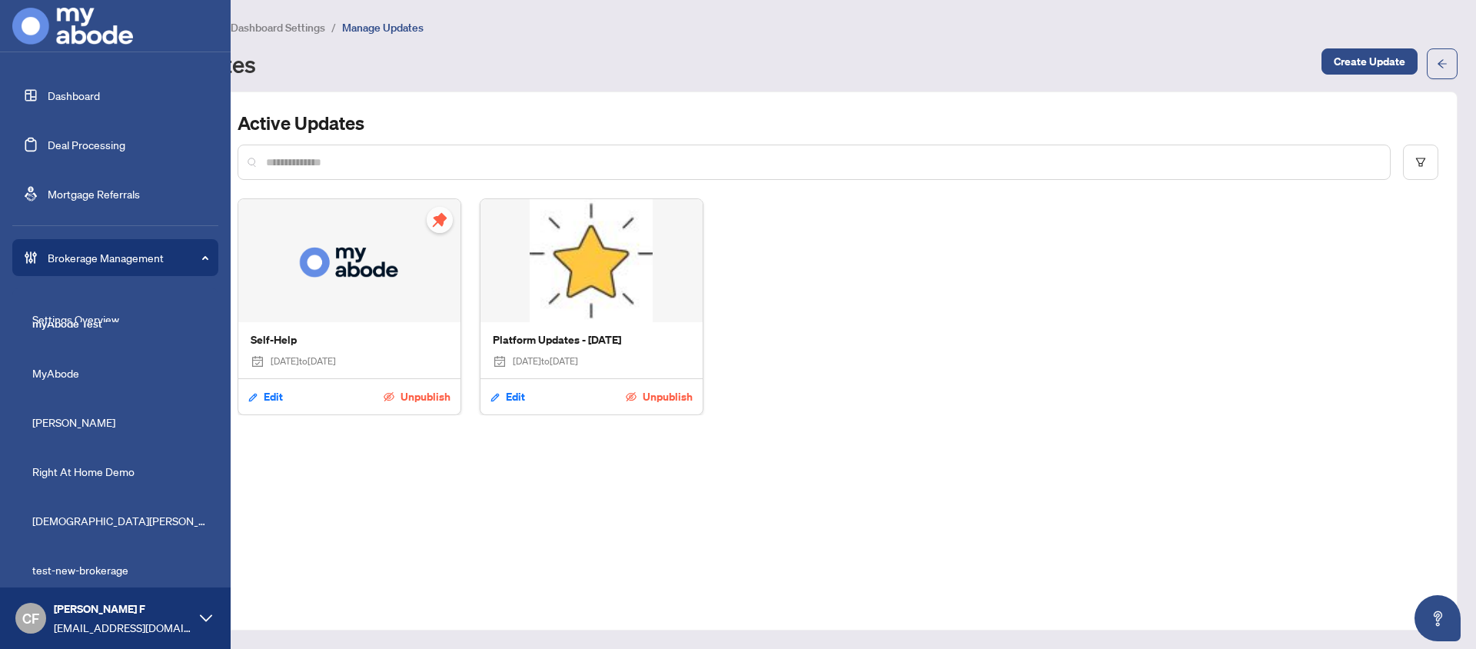
scroll to position [401, 0]
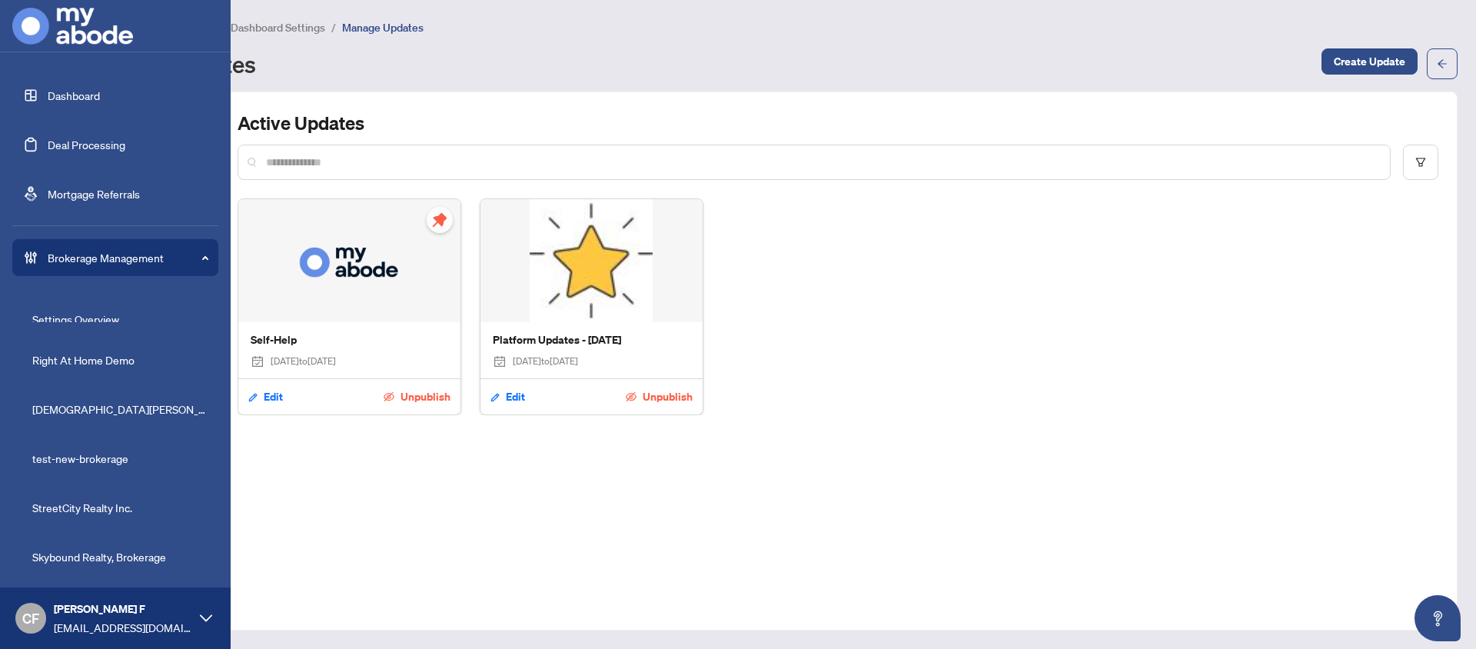
click at [154, 561] on span "Skybound Realty, Brokerage" at bounding box center [119, 556] width 175 height 17
